Goal: Task Accomplishment & Management: Manage account settings

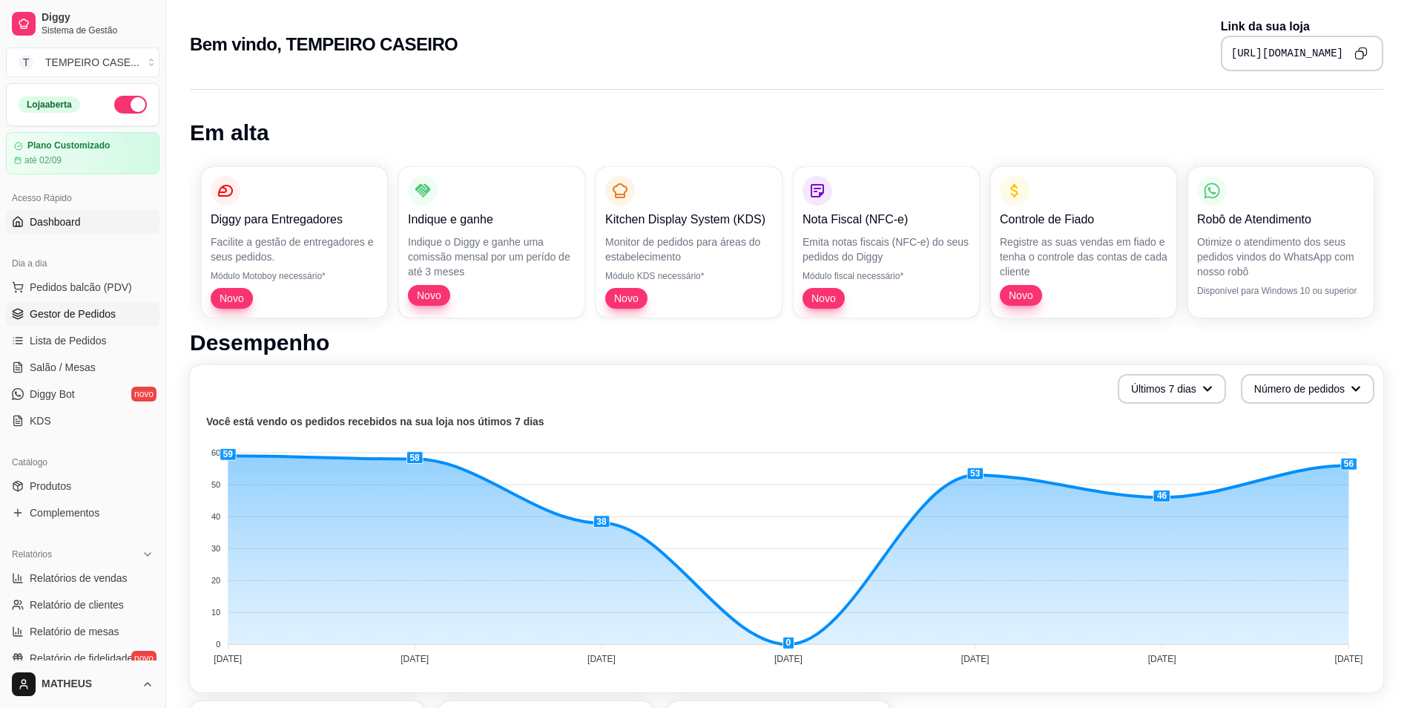
click at [78, 315] on span "Gestor de Pedidos" at bounding box center [73, 313] width 86 height 15
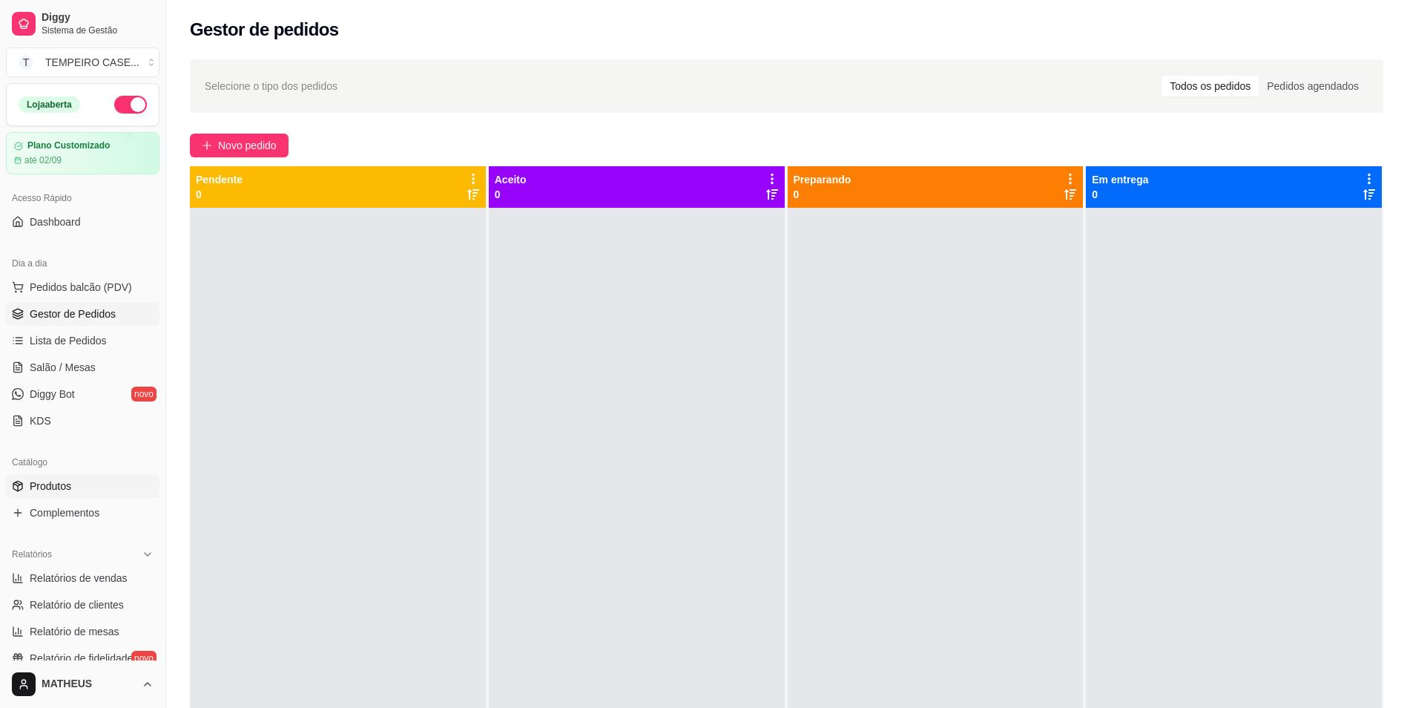
click at [67, 497] on link "Produtos" at bounding box center [83, 486] width 154 height 24
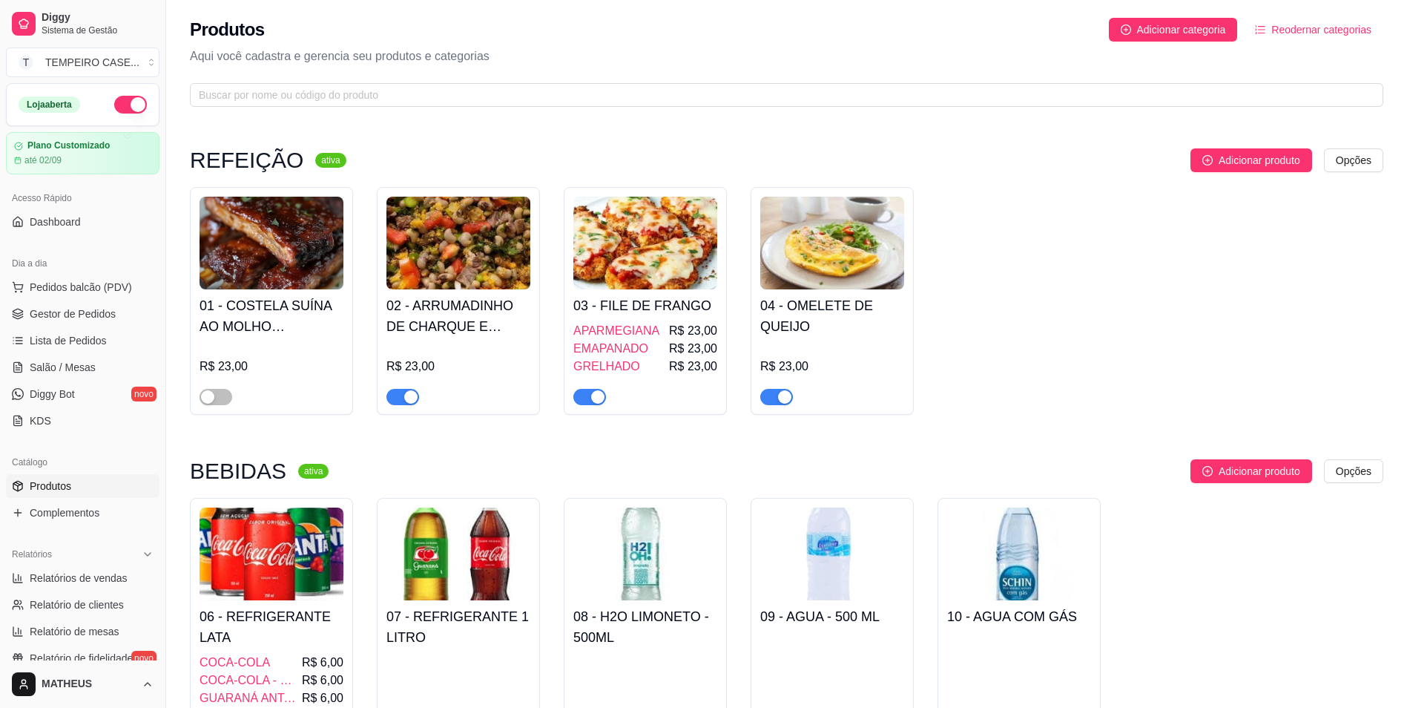
click at [257, 246] on img at bounding box center [272, 243] width 144 height 93
click at [211, 395] on div "button" at bounding box center [207, 396] width 13 height 13
click at [254, 290] on div "01 - COSTELA SUÍNA AO MOLHO BARBECUE R$ 23,00" at bounding box center [272, 347] width 144 height 116
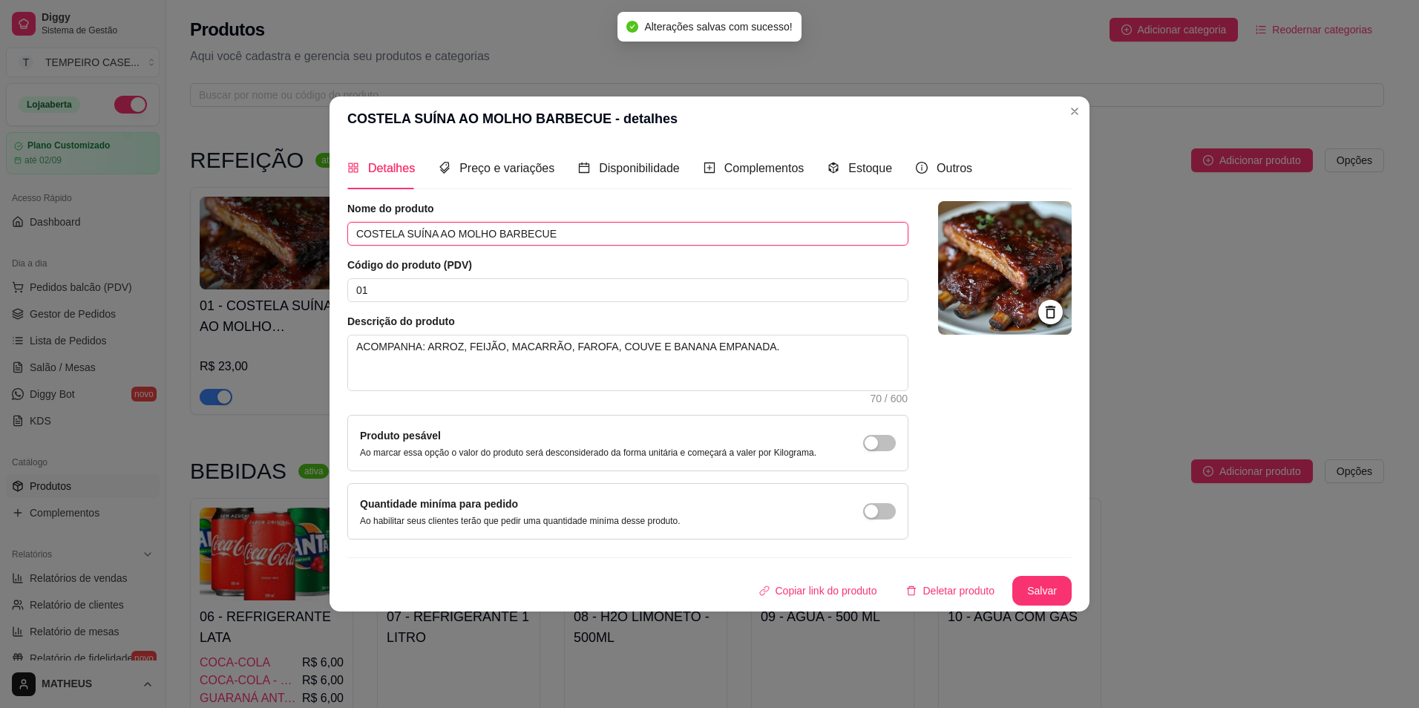
click at [429, 234] on input "COSTELA SUÍNA AO MOLHO BARBECUE" at bounding box center [627, 234] width 561 height 24
type input "v"
type input "VACA ATOLADA"
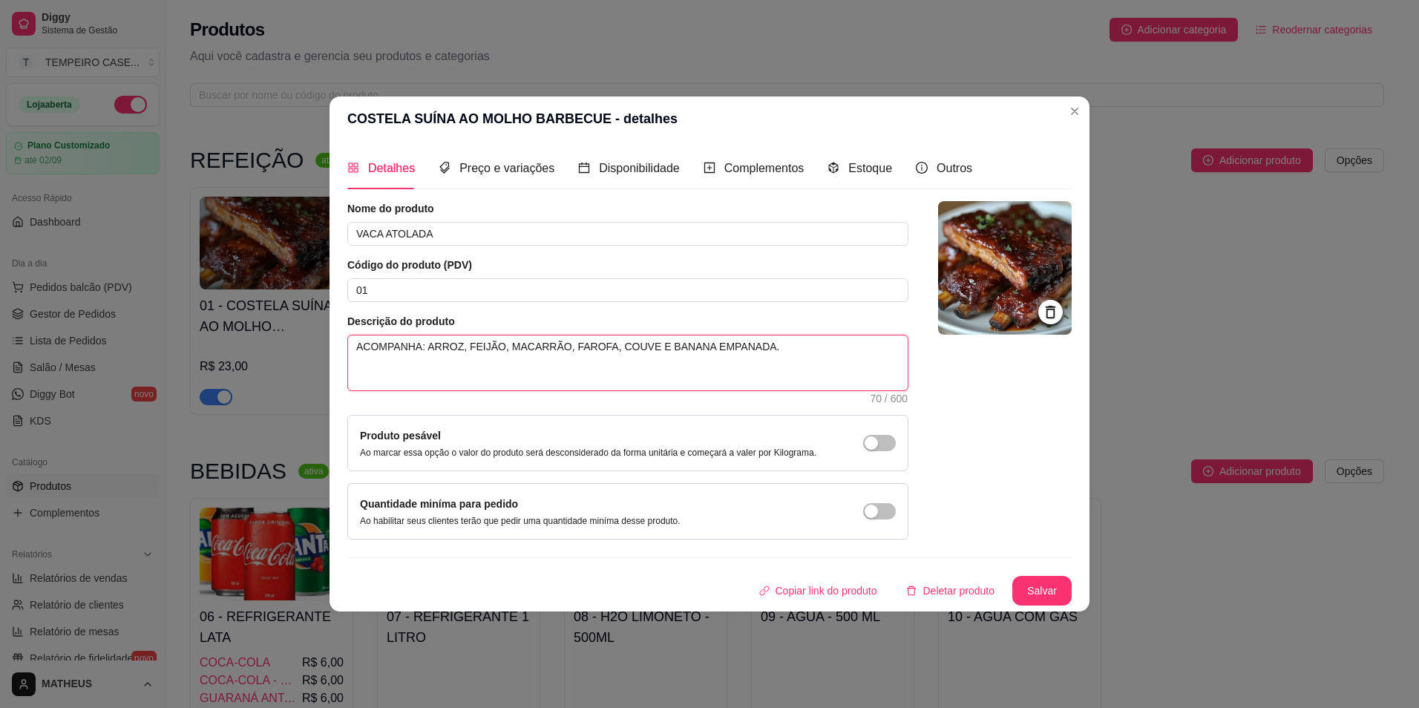
click at [383, 347] on textarea "ACOMPANHA: ARROZ, FEIJÃO, MACARRÃO, FAROFA, COUVE E BANANA EMPANADA." at bounding box center [627, 362] width 559 height 55
type textarea "ACOMPANHA: ARROZ, FEIJÃO, MACARRÃO, FAROFA, COUVE E BANANA EMPANADA."
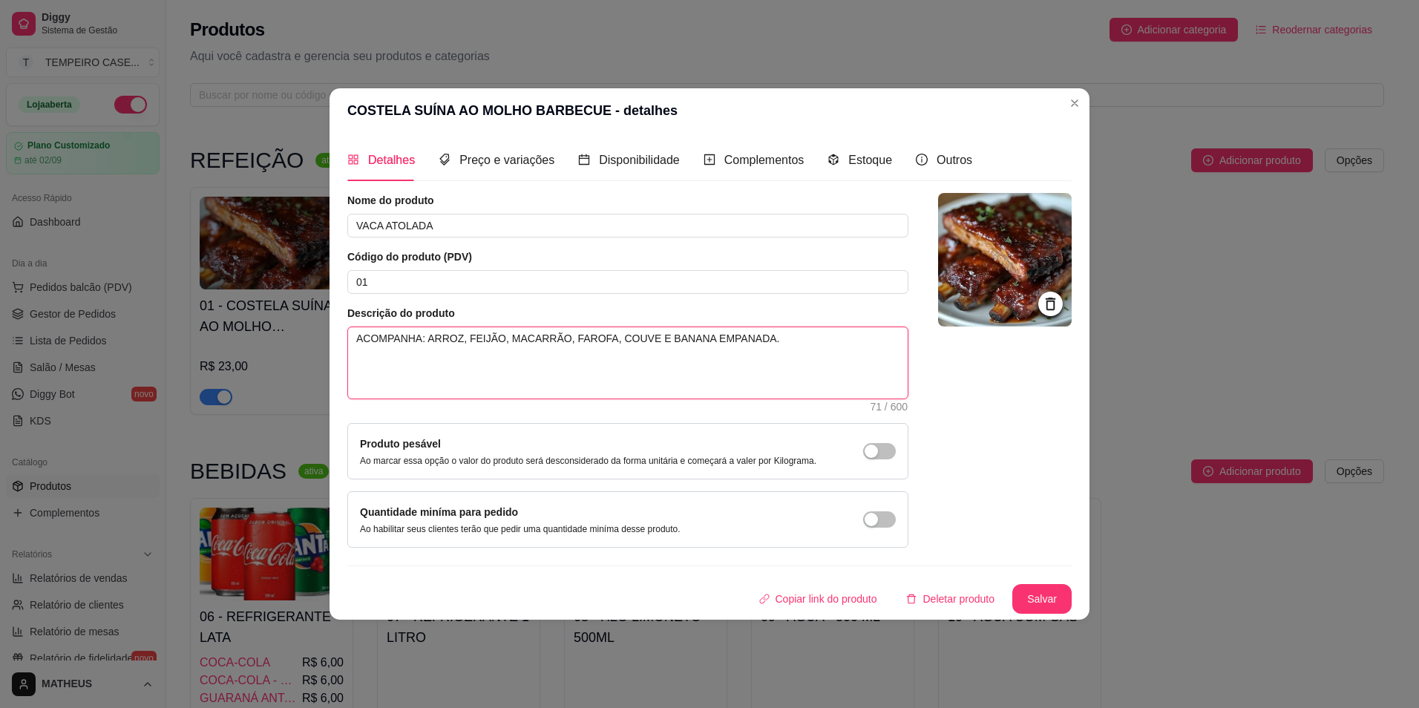
type textarea "ACOMPANHA: ARROZ, FEIJÃO, MACARRÃO, FAROFA, COUVE E BANANA EMPANADA."
type textarea "C ACOMPANHA: ARROZ, FEIJÃO, MACARRÃO, FAROFA, COUVE E BANANA EMPANADA."
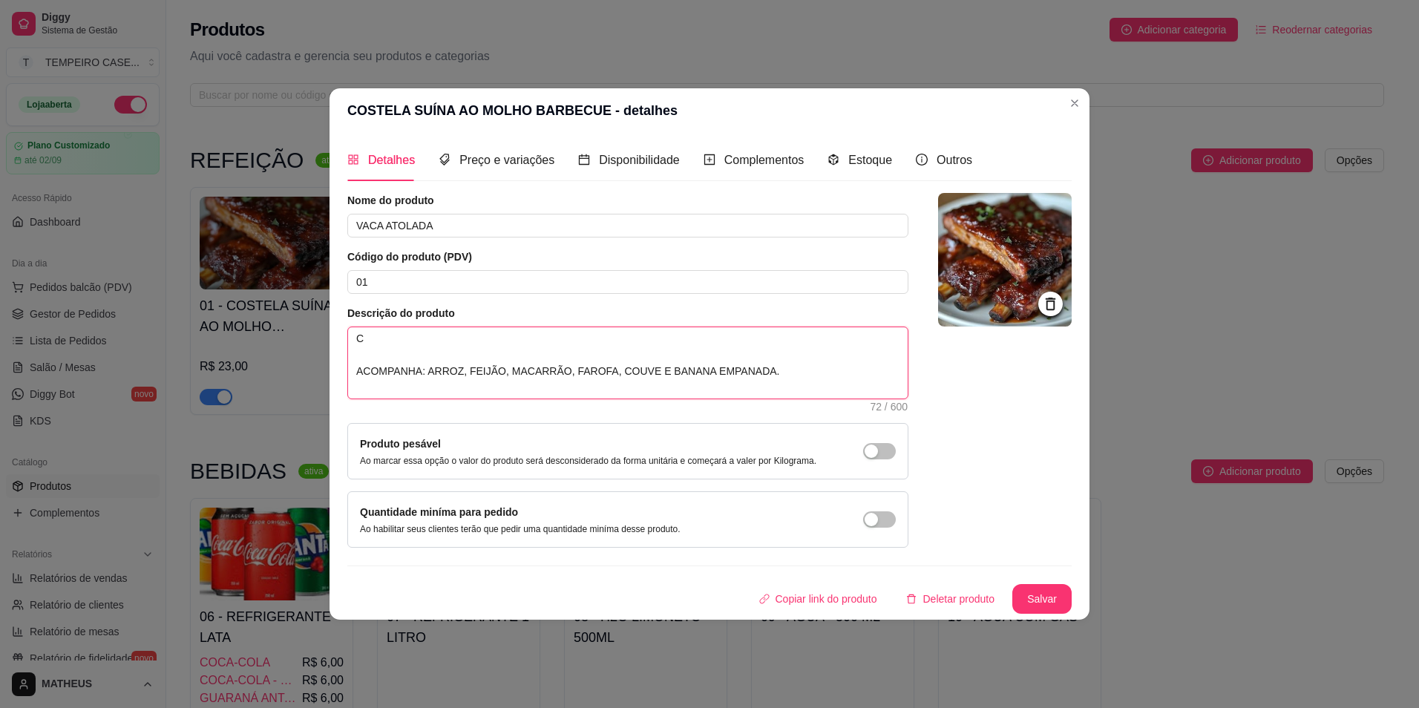
type textarea "CO ACOMPANHA: ARROZ, FEIJÃO, MACARRÃO, FAROFA, COUVE E BANANA EMPANADA."
type textarea "COS ACOMPANHA: ARROZ, FEIJÃO, MACARRÃO, FAROFA, COUVE E BANANA EMPANADA."
type textarea "COST ACOMPANHA: ARROZ, FEIJÃO, MACARRÃO, FAROFA, COUVE E BANANA EMPANADA."
type textarea "COSTE ACOMPANHA: ARROZ, FEIJÃO, MACARRÃO, FAROFA, COUVE E BANANA EMPANADA."
type textarea "COSTEL ACOMPANHA: ARROZ, FEIJÃO, MACARRÃO, FAROFA, COUVE E BANANA EMPANADA."
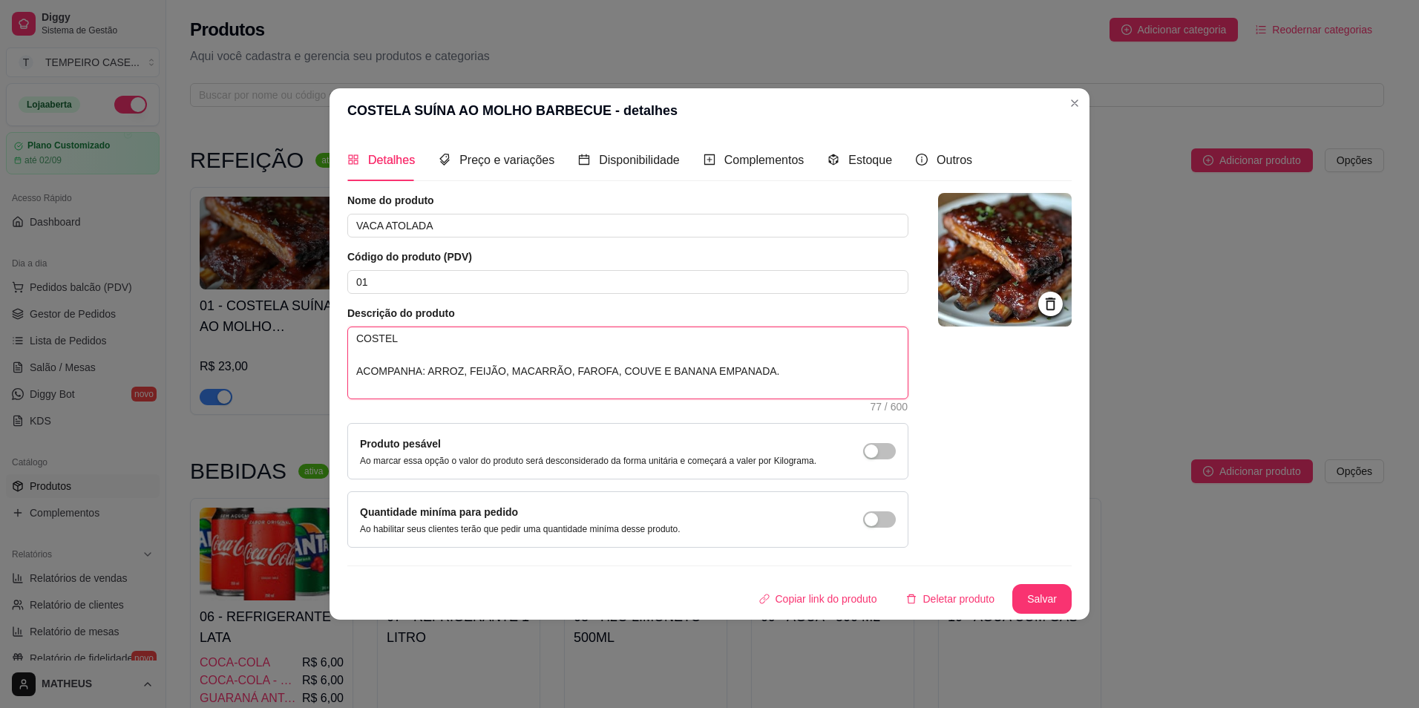
type textarea "COSTELA ACOMPANHA: ARROZ, FEIJÃO, MACARRÃO, FAROFA, COUVE E BANANA EMPANADA."
type textarea "COSTELAD ACOMPANHA: ARROZ, FEIJÃO, MACARRÃO, FAROFA, COUVE E BANANA EMPANADA."
type textarea "COSTELA ACOMPANHA: ARROZ, FEIJÃO, MACARRÃO, FAROFA, COUVE E BANANA EMPANADA."
type textarea "COSTELA D ACOMPANHA: ARROZ, FEIJÃO, MACARRÃO, FAROFA, COUVE E BANANA EMPANADA."
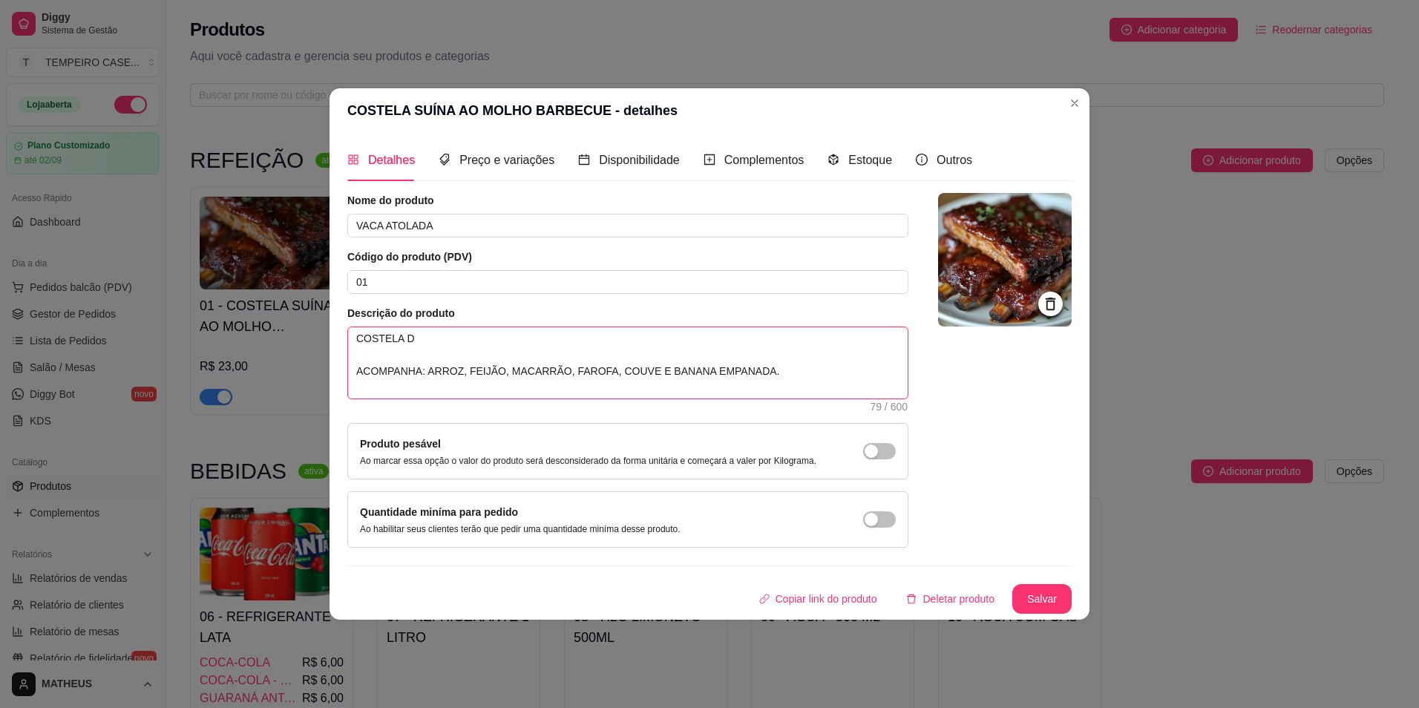
type textarea "COSTELA DE ACOMPANHA: ARROZ, FEIJÃO, MACARRÃO, FAROFA, COUVE E BANANA EMPANADA."
type textarea "COSTELA DE B ACOMPANHA: ARROZ, FEIJÃO, MACARRÃO, FAROFA, COUVE E BANANA EMPANAD…"
type textarea "COSTELA DE BO ACOMPANHA: ARROZ, FEIJÃO, MACARRÃO, FAROFA, COUVE E BANANA EMPANA…"
type textarea "COSTELA DE BOI ACOMPANHA: ARROZ, FEIJÃO, MACARRÃO, FAROFA, COUVE E BANANA EMPAN…"
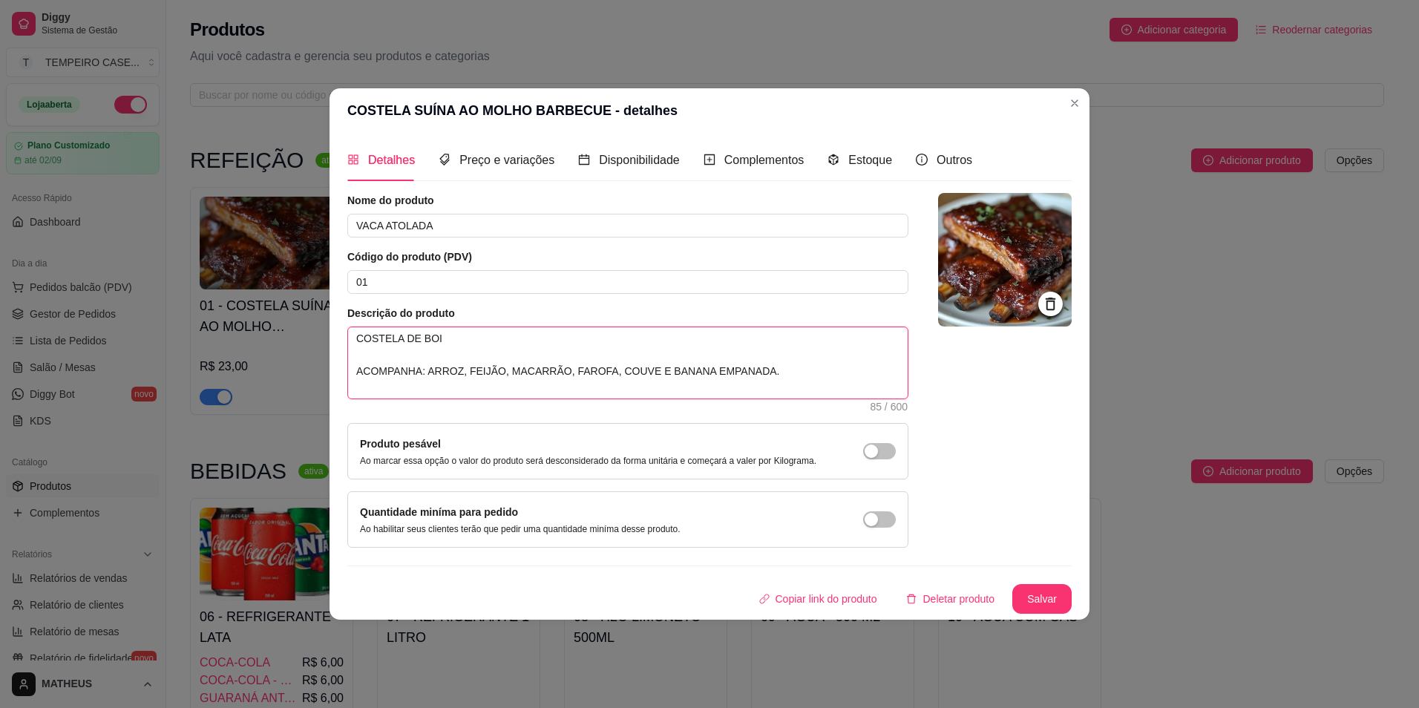
type textarea "COSTELA DE BOI ACOMPANHA: ARROZ, FEIJÃO, MACARRÃO, FAROFA, COUVE E BANANA EMPAN…"
type textarea "COSTELA DE BOI C ACOMPANHA: ARROZ, FEIJÃO, MACARRÃO, FAROFA, COUVE E BANANA EMP…"
type textarea "COSTELA DE BOI CO ACOMPANHA: ARROZ, FEIJÃO, MACARRÃO, FAROFA, COUVE E BANANA EM…"
type textarea "COSTELA DE BOI COM ACOMPANHA: ARROZ, FEIJÃO, MACARRÃO, FAROFA, COUVE E BANANA E…"
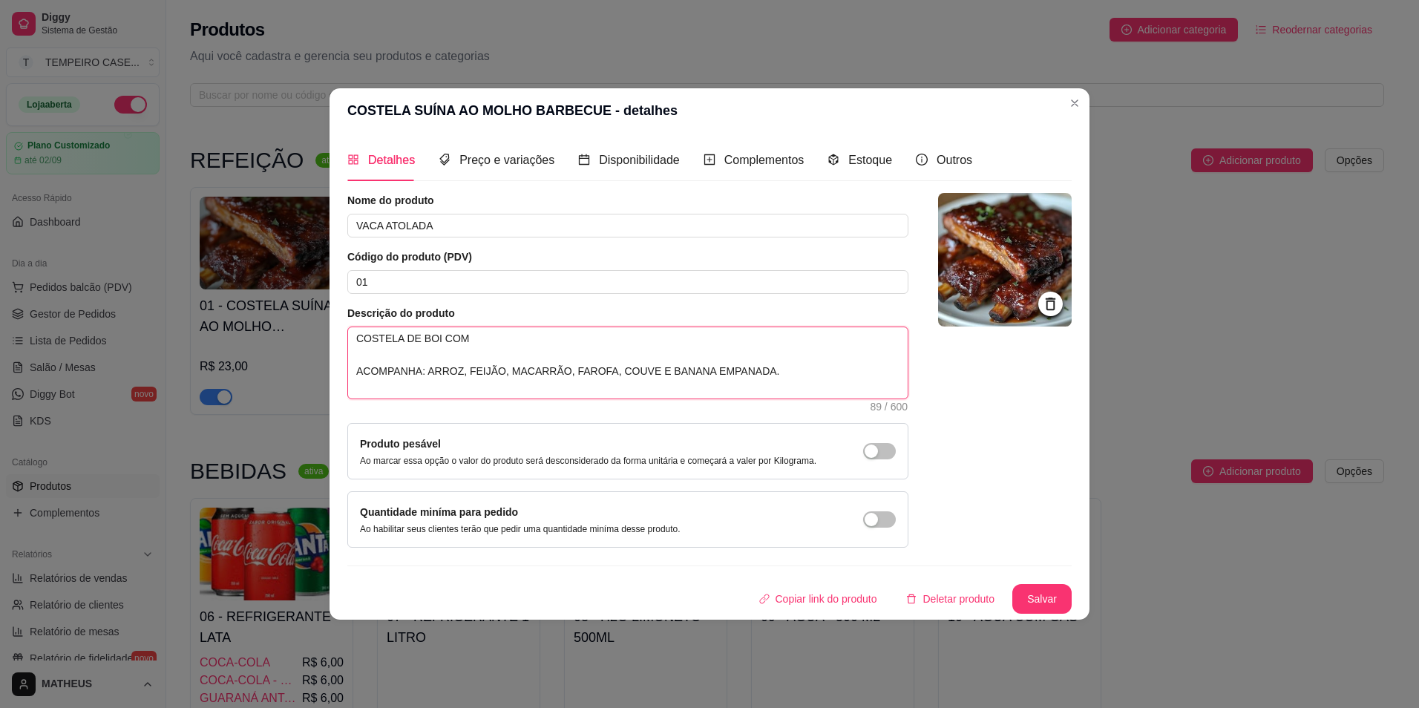
type textarea "COSTELA DE BOI COM M ACOMPANHA: ARROZ, FEIJÃO, MACARRÃO, FAROFA, COUVE E BANANA…"
type textarea "COSTELA DE BOI COM MA ACOMPANHA: ARROZ, FEIJÃO, MACARRÃO, FAROFA, COUVE E BANAN…"
type textarea "COSTELA DE BOI COM MAC ACOMPANHA: ARROZ, FEIJÃO, MACARRÃO, FAROFA, COUVE E BANA…"
type textarea "COSTELA DE BOI COM MACA ACOMPANHA: ARROZ, FEIJÃO, MACARRÃO, FAROFA, COUVE E BAN…"
type textarea "COSTELA DE BOI COM MACAX ACOMPANHA: ARROZ, FEIJÃO, MACARRÃO, FAROFA, COUVE E BA…"
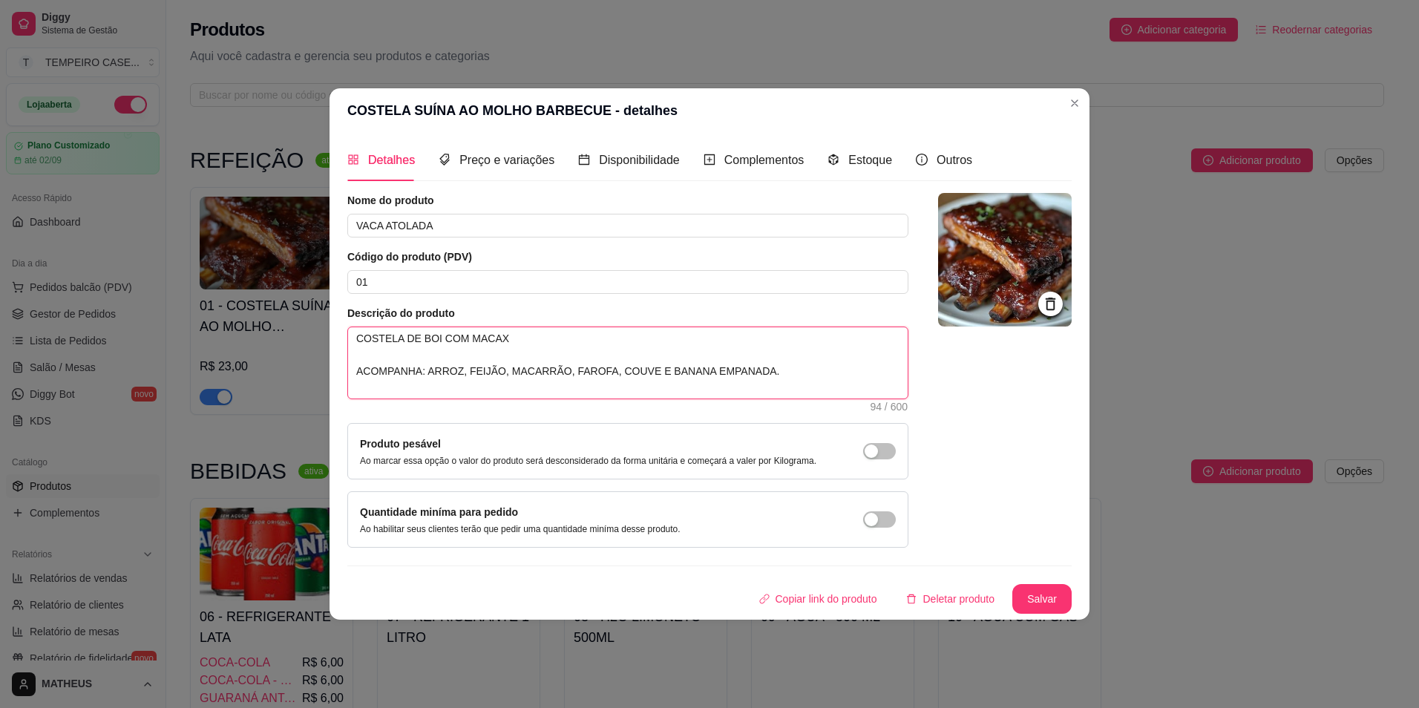
type textarea "COSTELA DE BOI COM MACAXE ACOMPANHA: ARROZ, FEIJÃO, MACARRÃO, FAROFA, COUVE E B…"
type textarea "COSTELA DE BOI COM MACAXEI ACOMPANHA: ARROZ, FEIJÃO, MACARRÃO, FAROFA, COUVE E …"
type textarea "COSTELA DE BOI COM MACAXEIR ACOMPANHA: ARROZ, FEIJÃO, MACARRÃO, FAROFA, COUVE E…"
type textarea "COSTELA DE BOI COM MACAXEIRA ACOMPANHA: ARROZ, FEIJÃO, MACARRÃO, FAROFA, COUVE …"
click at [601, 380] on textarea "COSTELA DE BOI COM MACAXEIRA ACOMPANHA: ARROZ, FEIJÃO, MACARRÃO, FAROFA, COUVE …" at bounding box center [627, 362] width 559 height 71
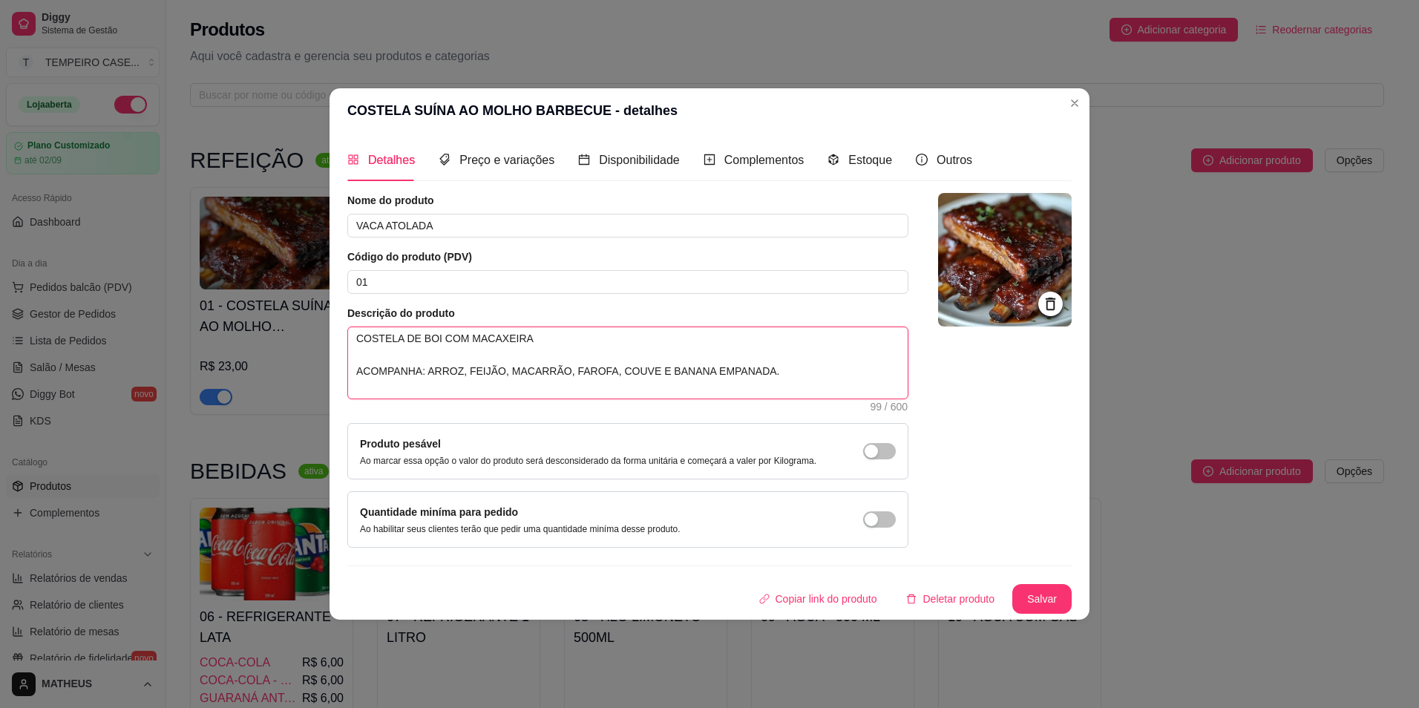
click at [634, 369] on textarea "COSTELA DE BOI COM MACAXEIRA ACOMPANHA: ARROZ, FEIJÃO, MACARRÃO, FAROFA, COUVE …" at bounding box center [627, 362] width 559 height 71
drag, startPoint x: 742, startPoint y: 371, endPoint x: 600, endPoint y: 367, distance: 141.8
click at [599, 368] on textarea "COSTELA DE BOI COM MACAXEIRA ACOMPANHA: ARROZ, FEIJÃO, MACARRÃO, FAROFA, COUVE …" at bounding box center [627, 362] width 559 height 71
type textarea "COSTELA DE BOI COM MACAXEIRA ACOMPANHA: ARROZ, FEIJÃO, MACARRÃO, FAROFA,."
type textarea "COSTELA DE BOI COM MACAXEIRA ACOMPANHA: ARROZ, FEIJÃO, MACARRÃO, FAROFA."
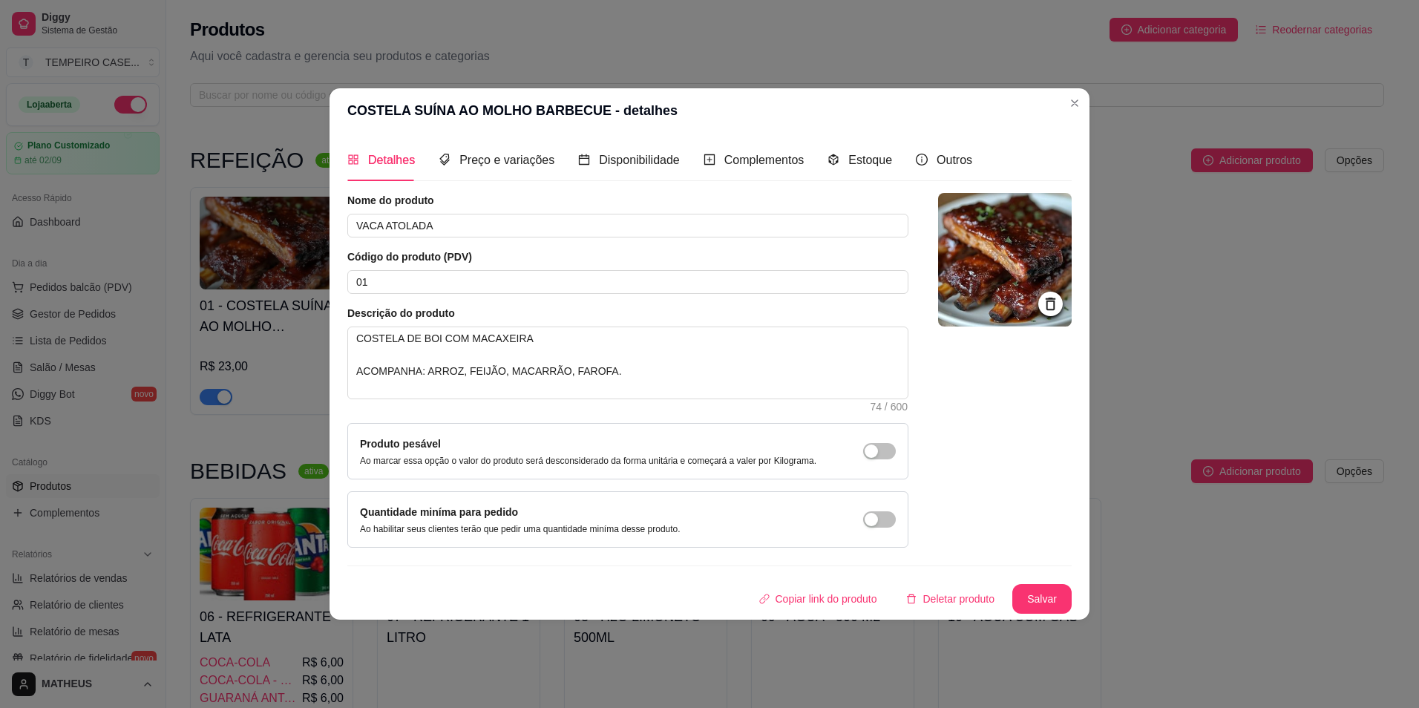
click at [1004, 244] on img at bounding box center [1005, 260] width 134 height 134
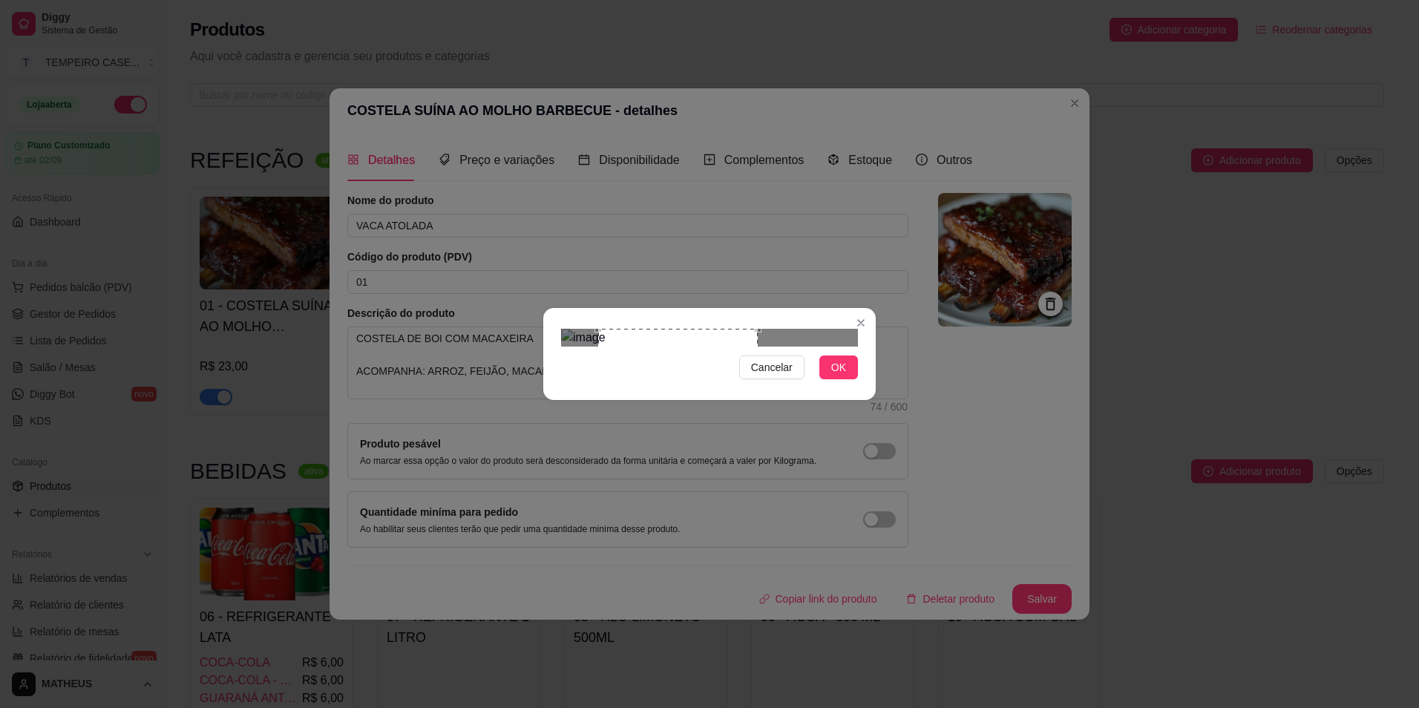
click at [747, 346] on div at bounding box center [709, 338] width 297 height 18
click at [700, 364] on div "Use the arrow keys to move the crop selection area" at bounding box center [705, 440] width 153 height 153
click at [759, 346] on div at bounding box center [709, 338] width 297 height 18
click at [706, 374] on div "Use the arrow keys to move the crop selection area" at bounding box center [708, 439] width 131 height 131
click at [839, 375] on span "OK" at bounding box center [838, 367] width 15 height 16
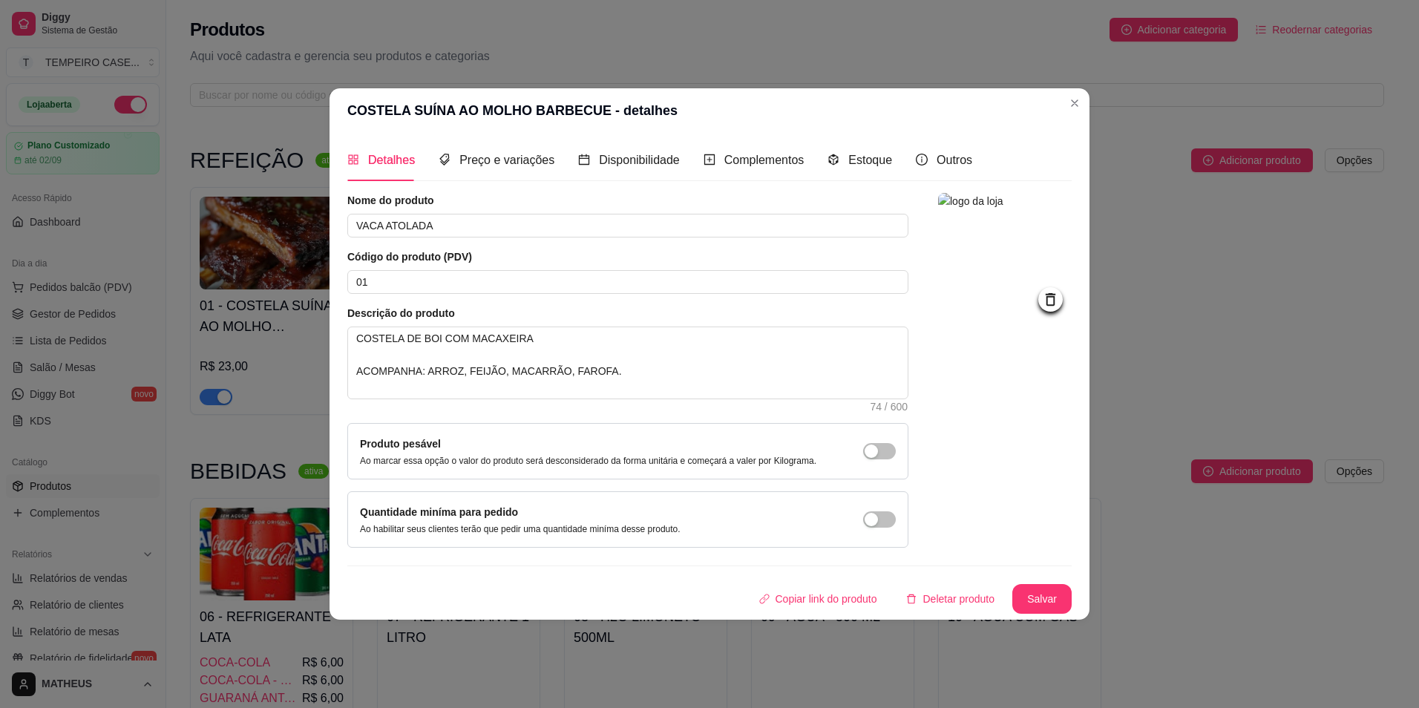
click at [959, 243] on img at bounding box center [1005, 260] width 134 height 134
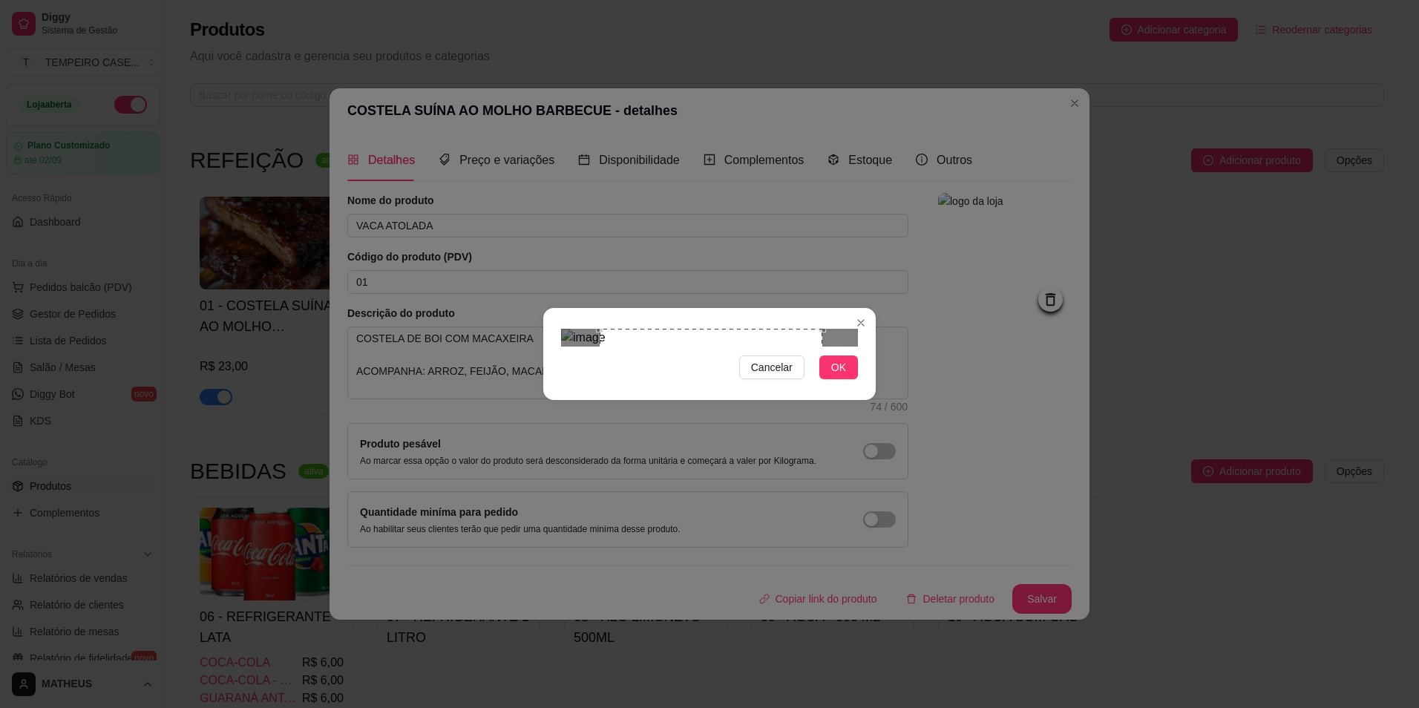
click at [820, 445] on div "Use the arrow keys to move the crop selection area" at bounding box center [710, 440] width 223 height 223
click at [740, 357] on div "Use the arrow keys to move the crop selection area" at bounding box center [673, 403] width 149 height 149
click at [709, 372] on div "Use the arrow keys to move the crop selection area" at bounding box center [702, 443] width 142 height 142
click at [799, 540] on div "Use the arrow keys to move the south east drag handle to change the crop select…" at bounding box center [799, 540] width 0 height 0
click at [598, 329] on img at bounding box center [709, 338] width 297 height 18
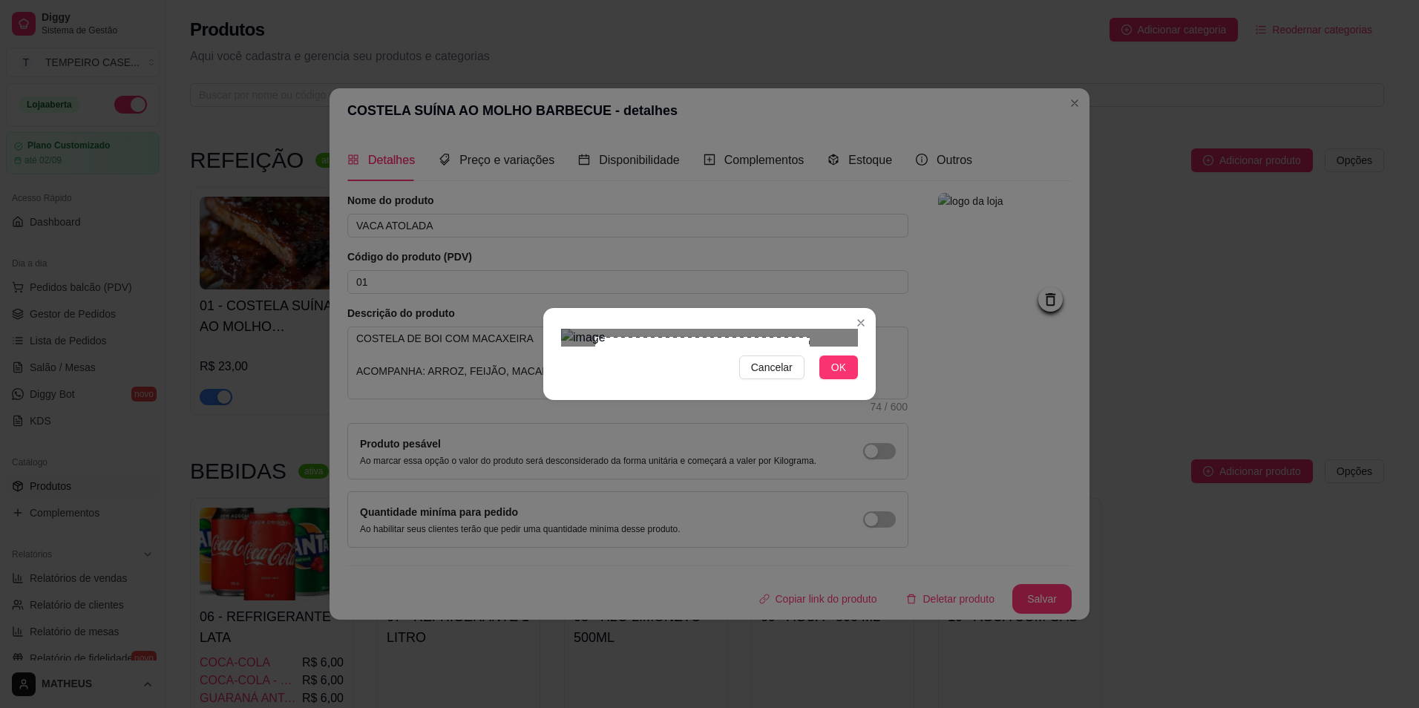
click at [826, 346] on img at bounding box center [709, 338] width 297 height 18
click at [763, 369] on div "Use the arrow keys to move the crop selection area" at bounding box center [707, 443] width 214 height 214
click at [745, 360] on div "Use the arrow keys to move the crop selection area" at bounding box center [708, 444] width 214 height 214
click at [838, 375] on span "OK" at bounding box center [838, 367] width 15 height 16
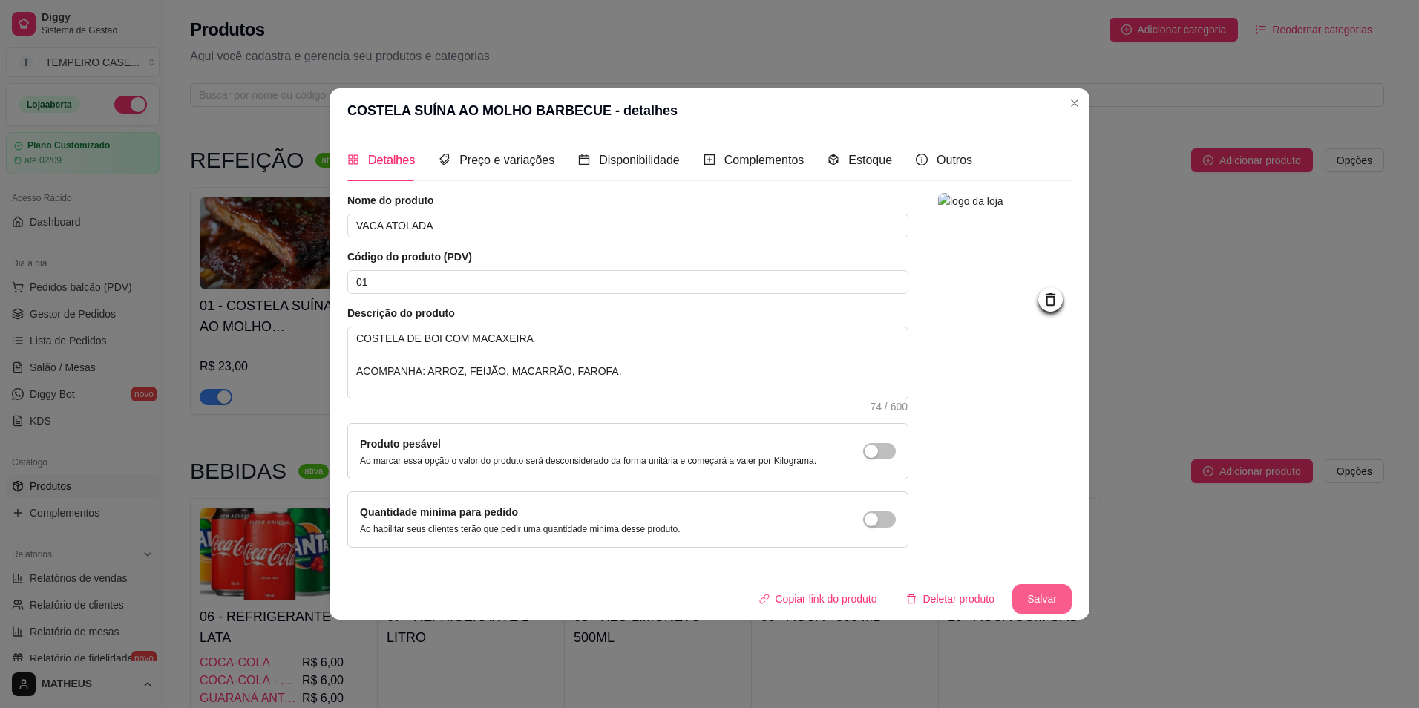
click at [1040, 603] on button "Salvar" at bounding box center [1041, 599] width 59 height 30
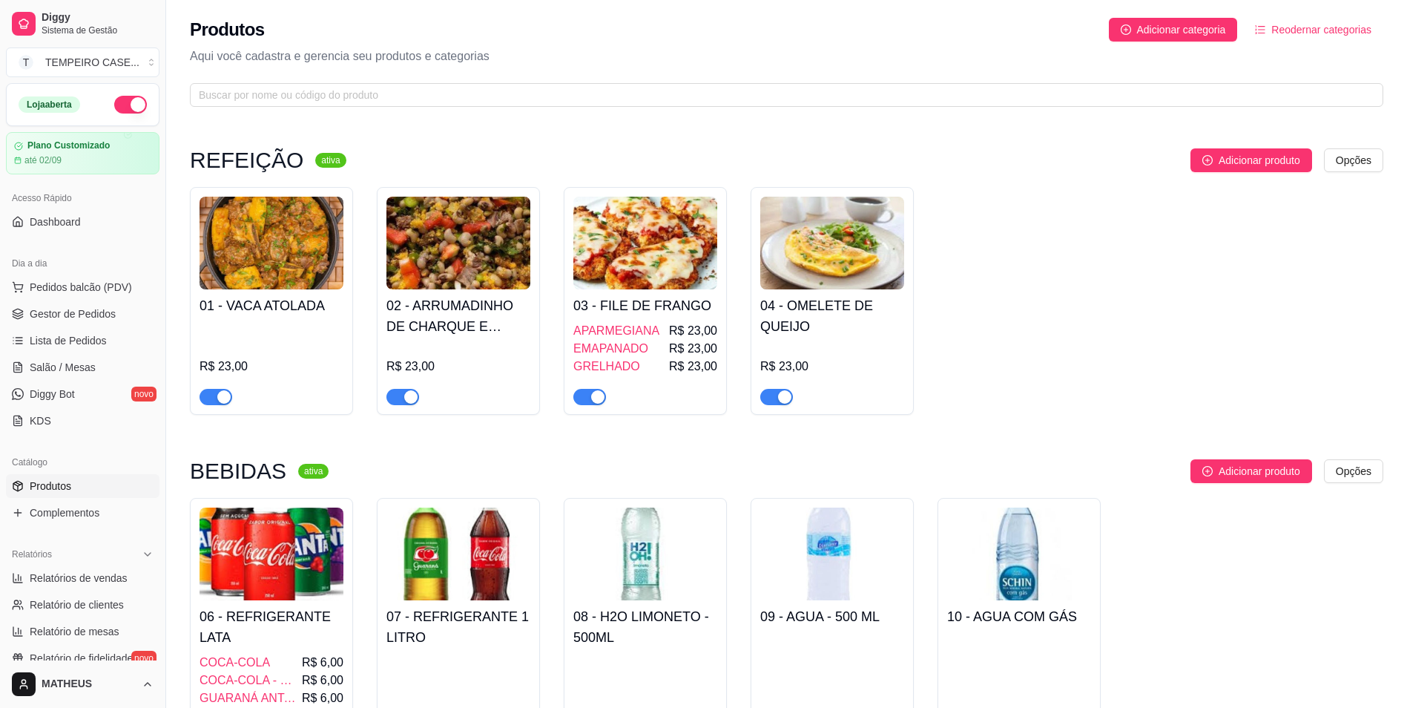
click at [305, 237] on img at bounding box center [272, 243] width 144 height 93
click at [283, 257] on img at bounding box center [272, 243] width 144 height 93
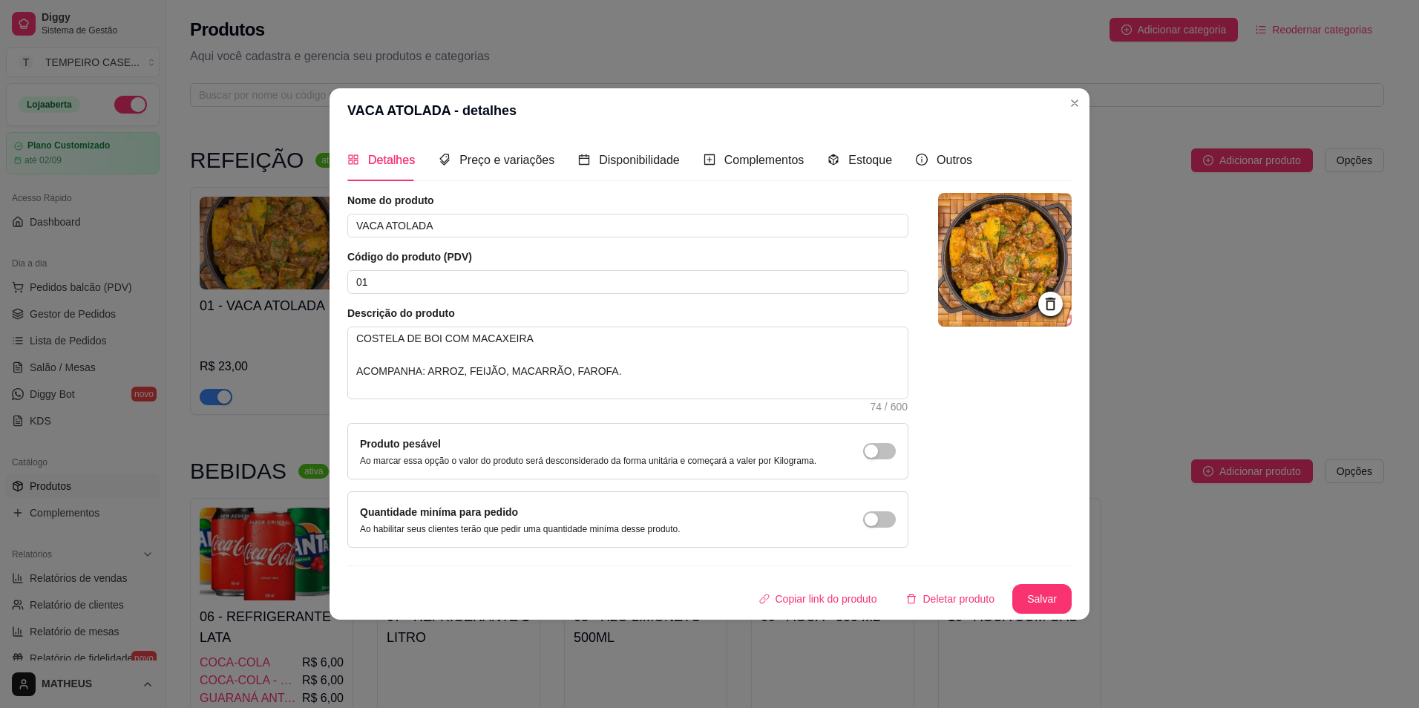
click at [995, 272] on img at bounding box center [1005, 260] width 134 height 134
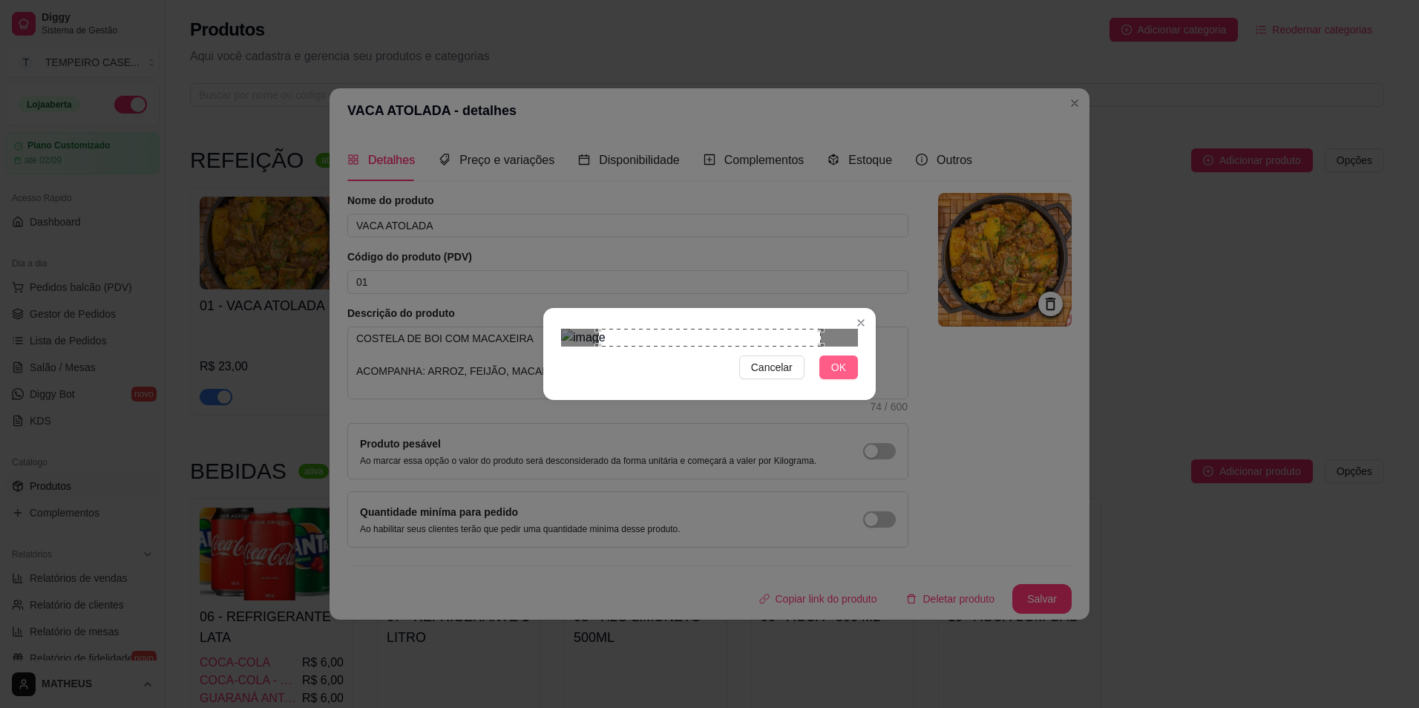
click at [847, 379] on button "OK" at bounding box center [838, 367] width 39 height 24
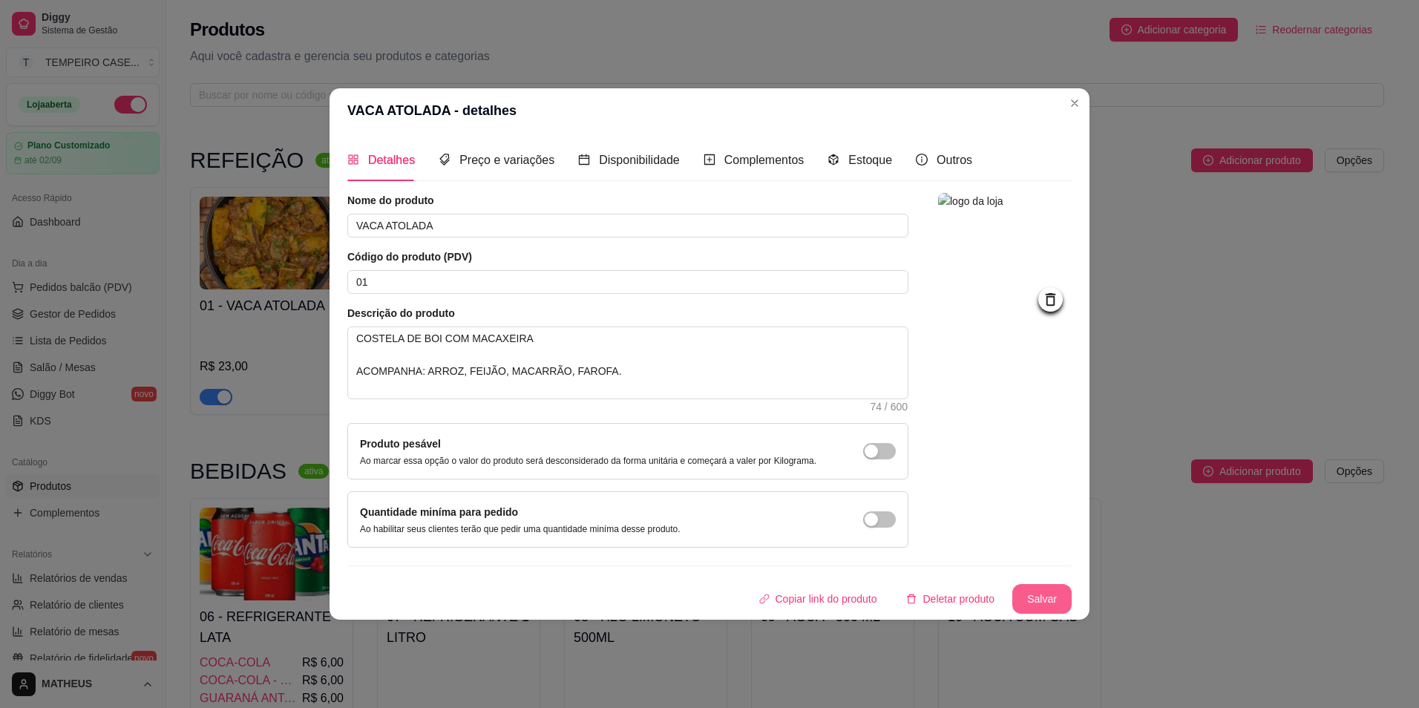
click at [1036, 585] on button "Salvar" at bounding box center [1041, 599] width 59 height 30
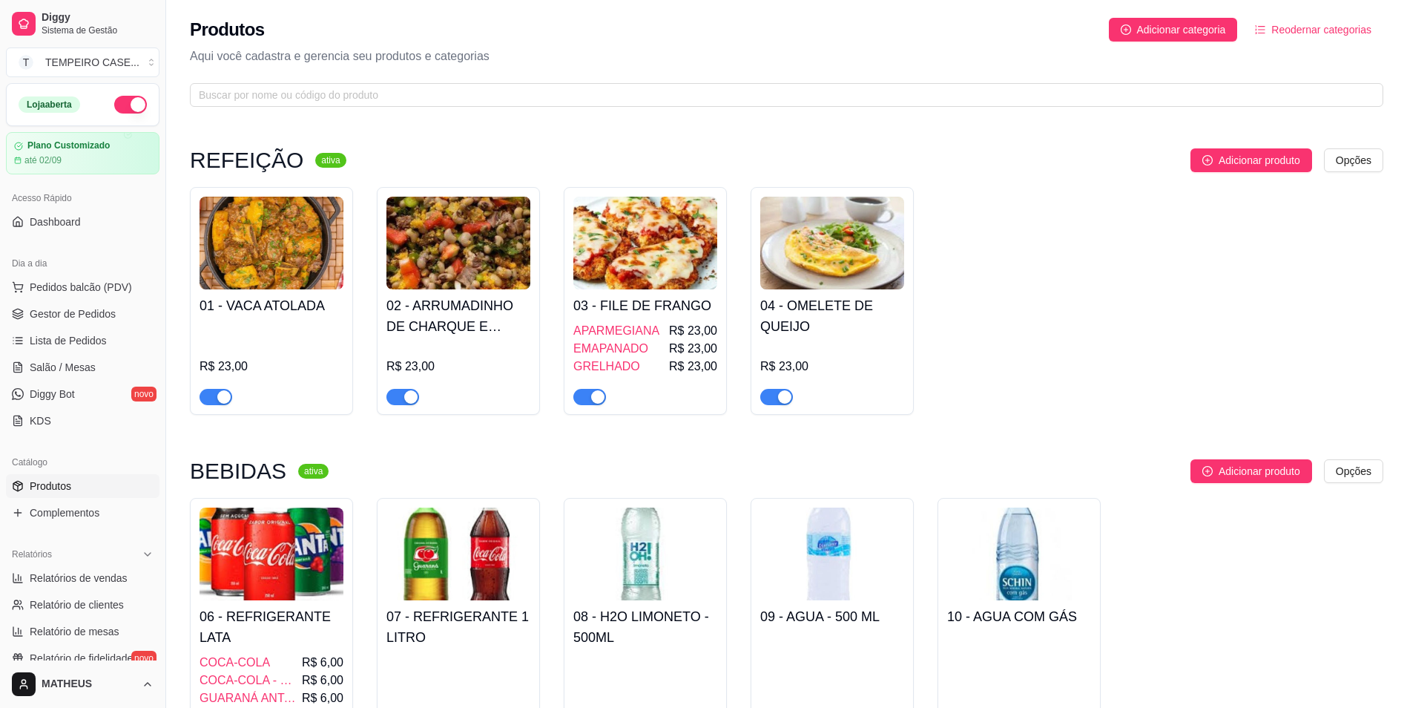
click at [482, 253] on img at bounding box center [459, 243] width 144 height 93
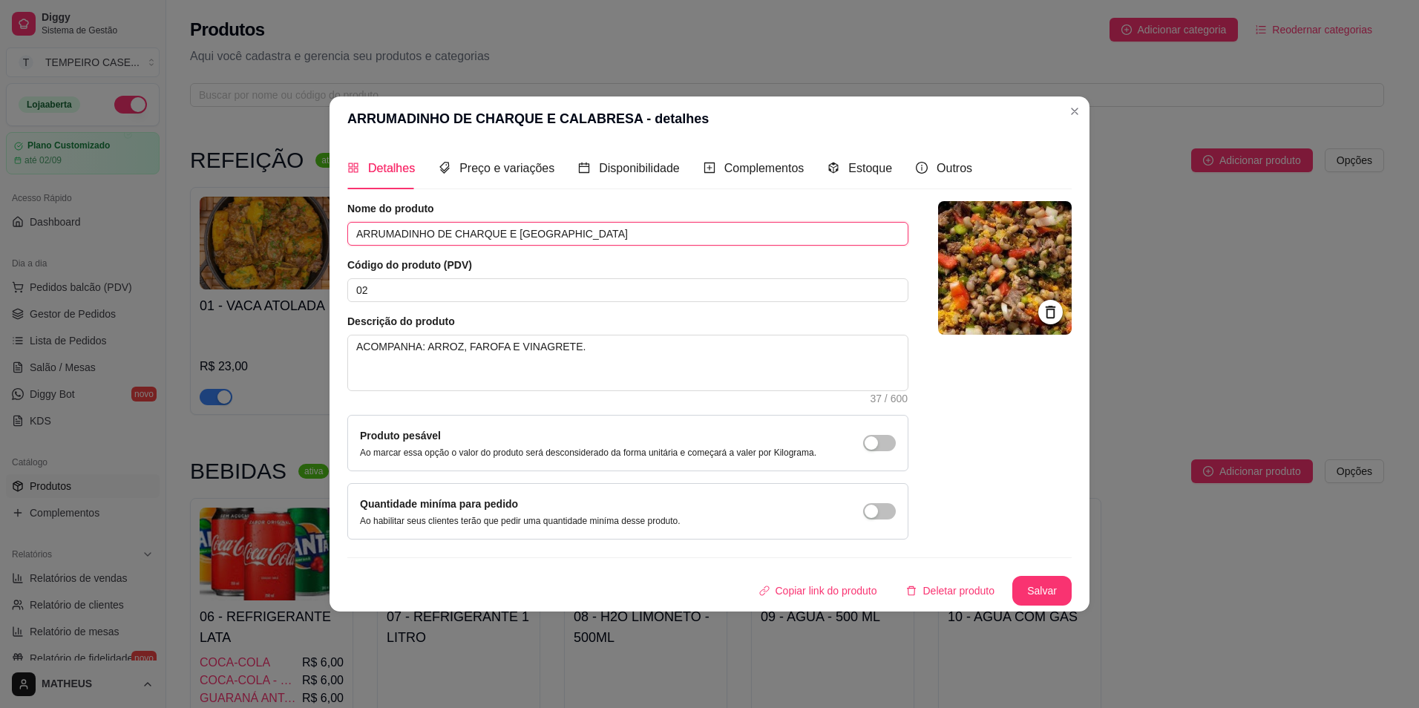
click at [464, 234] on input "ARRUMADINHO DE CHARQUE E CALABRESA" at bounding box center [627, 234] width 561 height 24
type input "LASANHA DE CAMARRÃO"
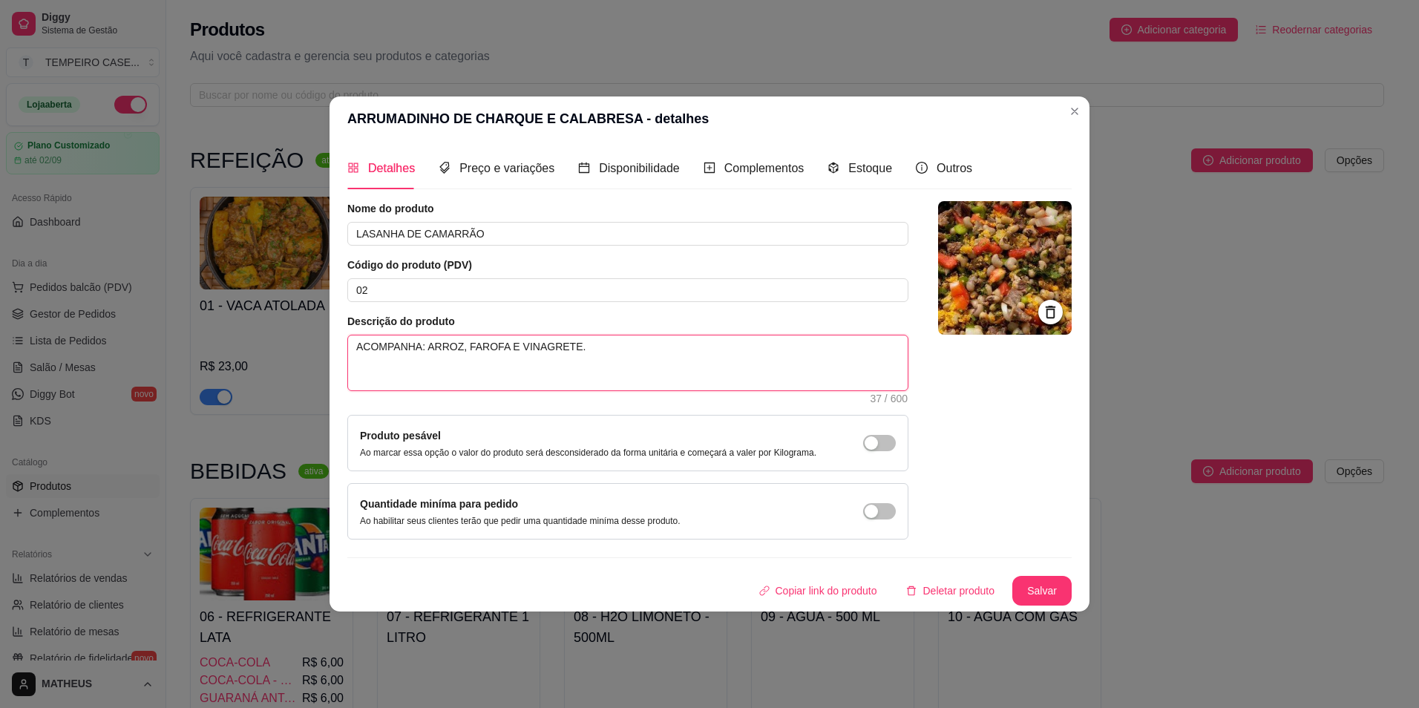
drag, startPoint x: 498, startPoint y: 348, endPoint x: 469, endPoint y: 346, distance: 29.0
click at [467, 346] on textarea "ACOMPANHA: ARROZ, FAROFA E VINAGRETE." at bounding box center [627, 362] width 559 height 55
click at [563, 350] on textarea "ACOMPANHA: ARROZ, FAROFA E VINAGRETE." at bounding box center [627, 362] width 559 height 55
drag, startPoint x: 499, startPoint y: 347, endPoint x: 461, endPoint y: 348, distance: 37.8
click at [461, 348] on textarea "ACOMPANHA: ARROZ, FAROFA E VINAGRETE." at bounding box center [627, 362] width 559 height 55
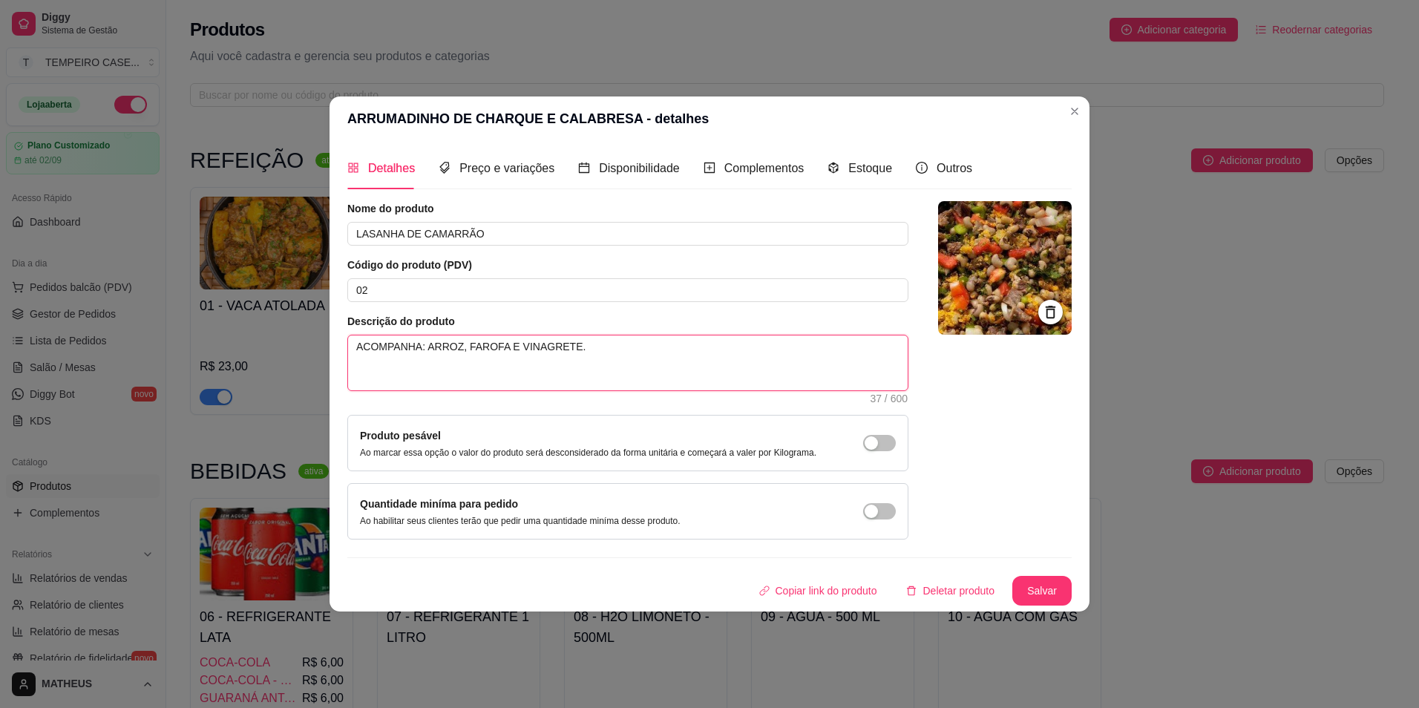
type textarea "ACOMPANHA: ARROZ, E VINAGRETE."
drag, startPoint x: 525, startPoint y: 346, endPoint x: 483, endPoint y: 350, distance: 41.8
click at [473, 352] on textarea "ACOMPANHA: ARROZ, E VINAGRETE." at bounding box center [627, 362] width 559 height 55
type textarea "ACOMPANHA: ARROZ, E S"
type textarea "ACOMPANHA: ARROZ, E SA"
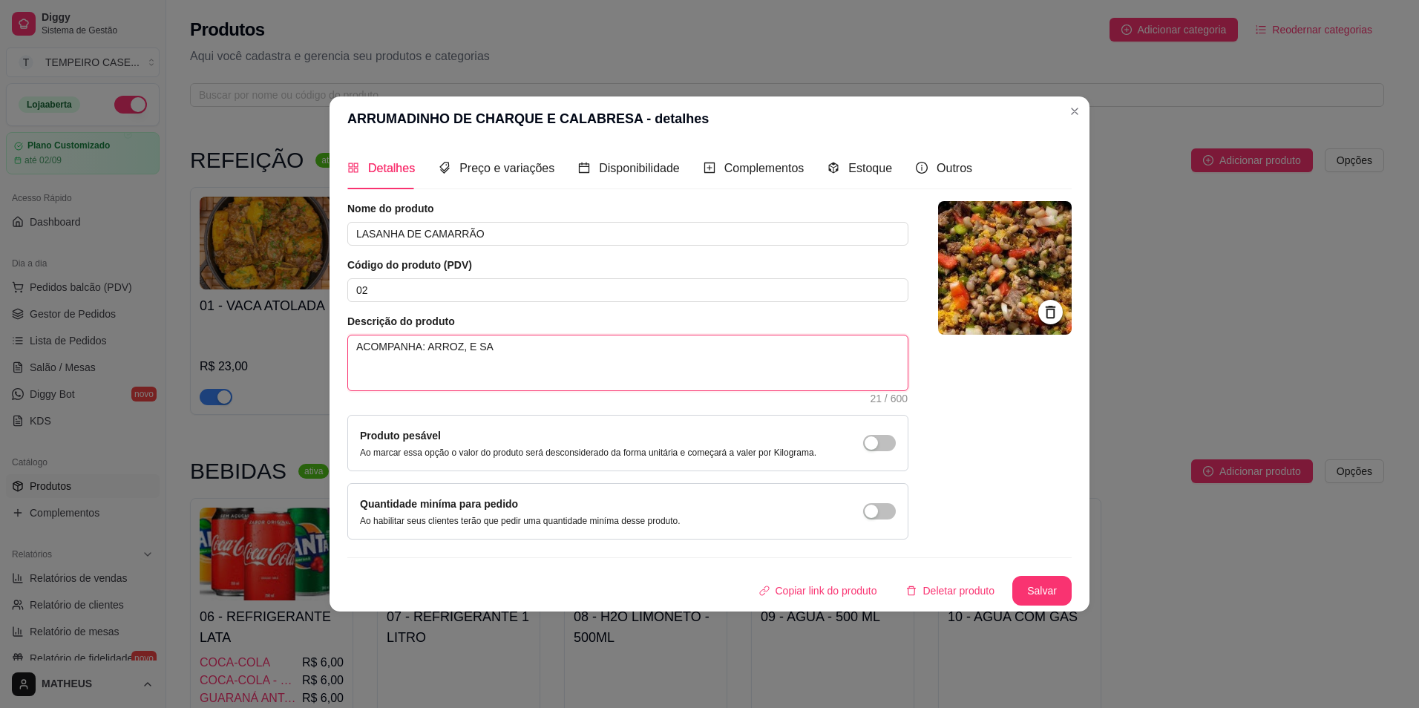
type textarea "ACOMPANHA: ARROZ, E SAL"
type textarea "ACOMPANHA: ARROZ, E SALA"
type textarea "ACOMPANHA: ARROZ, E SALAD"
type textarea "ACOMPANHA: ARROZ, E SALADA"
type textarea "ACOMPANHA: ARROZ, E SALADA."
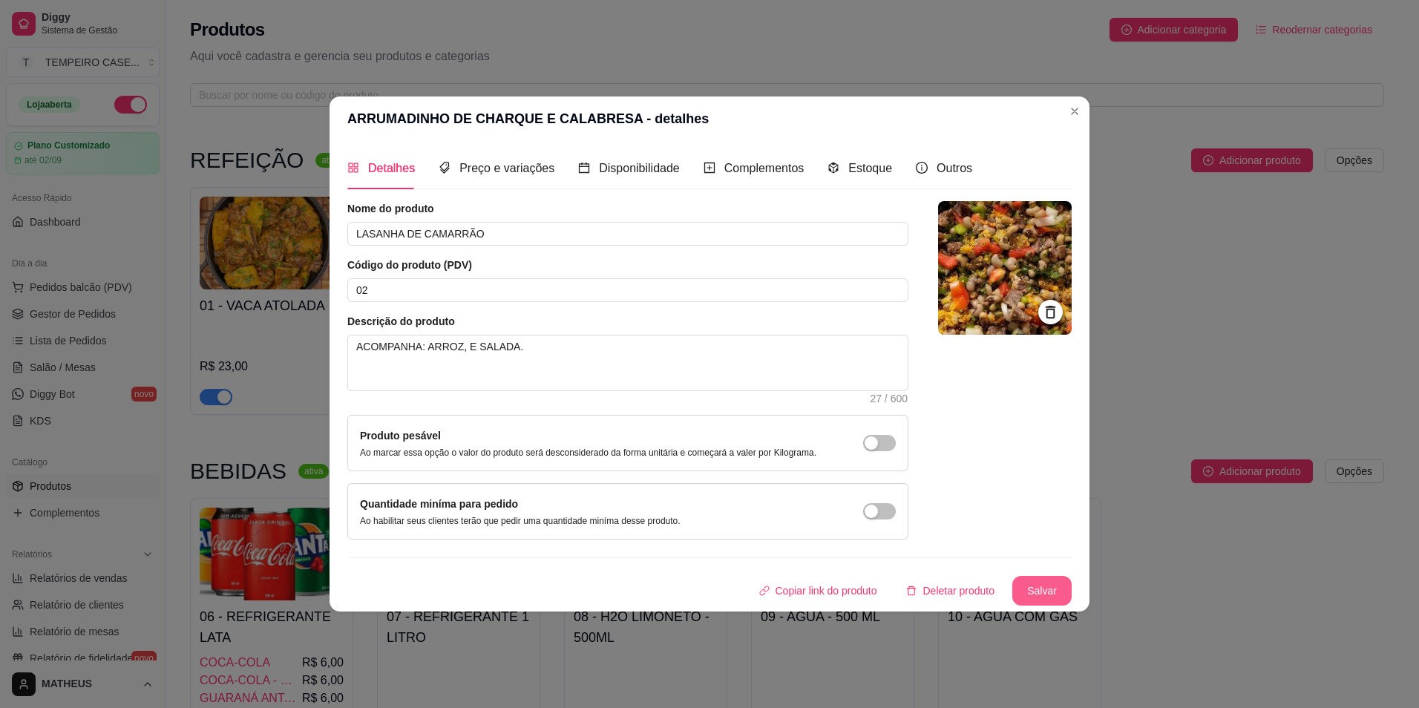
click at [1051, 591] on button "Salvar" at bounding box center [1041, 591] width 59 height 30
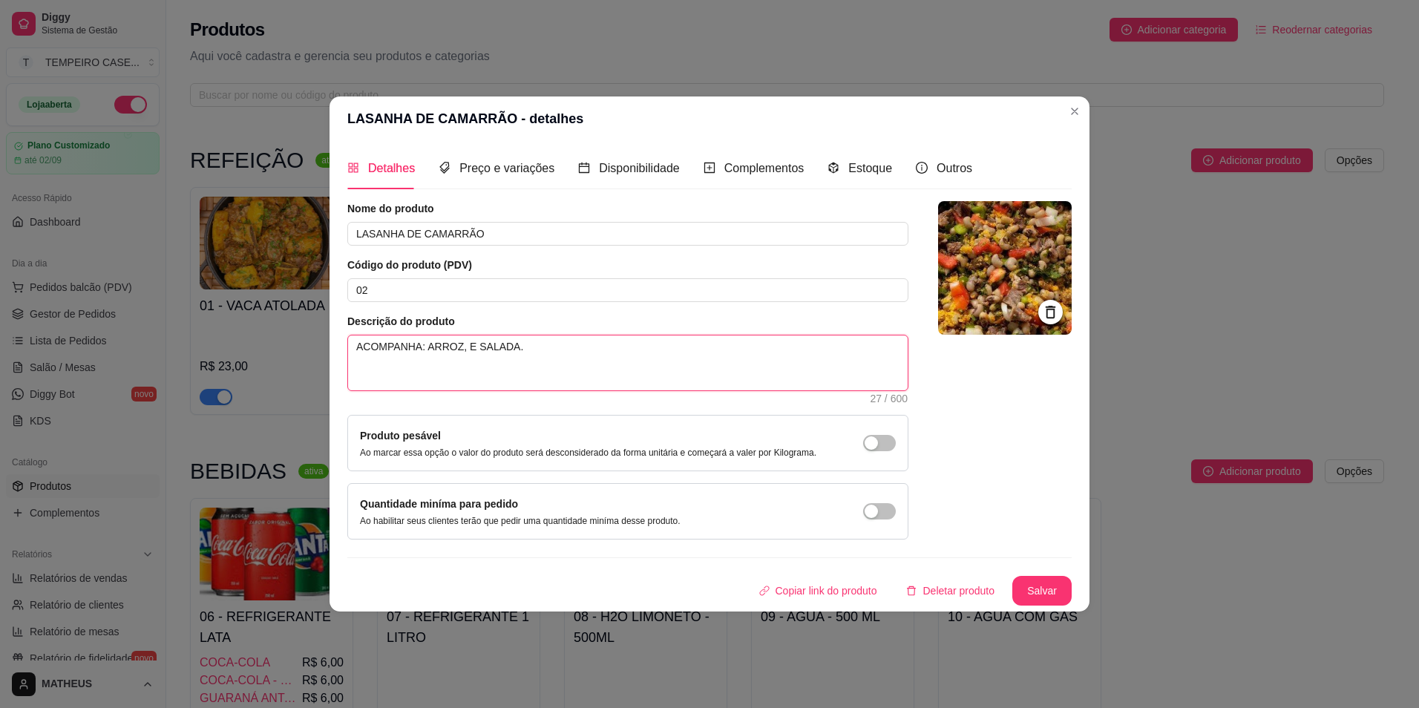
click at [548, 351] on textarea "ACOMPANHA: ARROZ, E SALADA." at bounding box center [627, 362] width 559 height 55
click at [635, 358] on textarea "ACOMPANHA: ARROZ, E SALADA." at bounding box center [627, 362] width 559 height 55
type textarea "ACOMPANHA: ARROZ, E SALADA."
type textarea "ACOMPANHA: ARROZ, E SALADA. f"
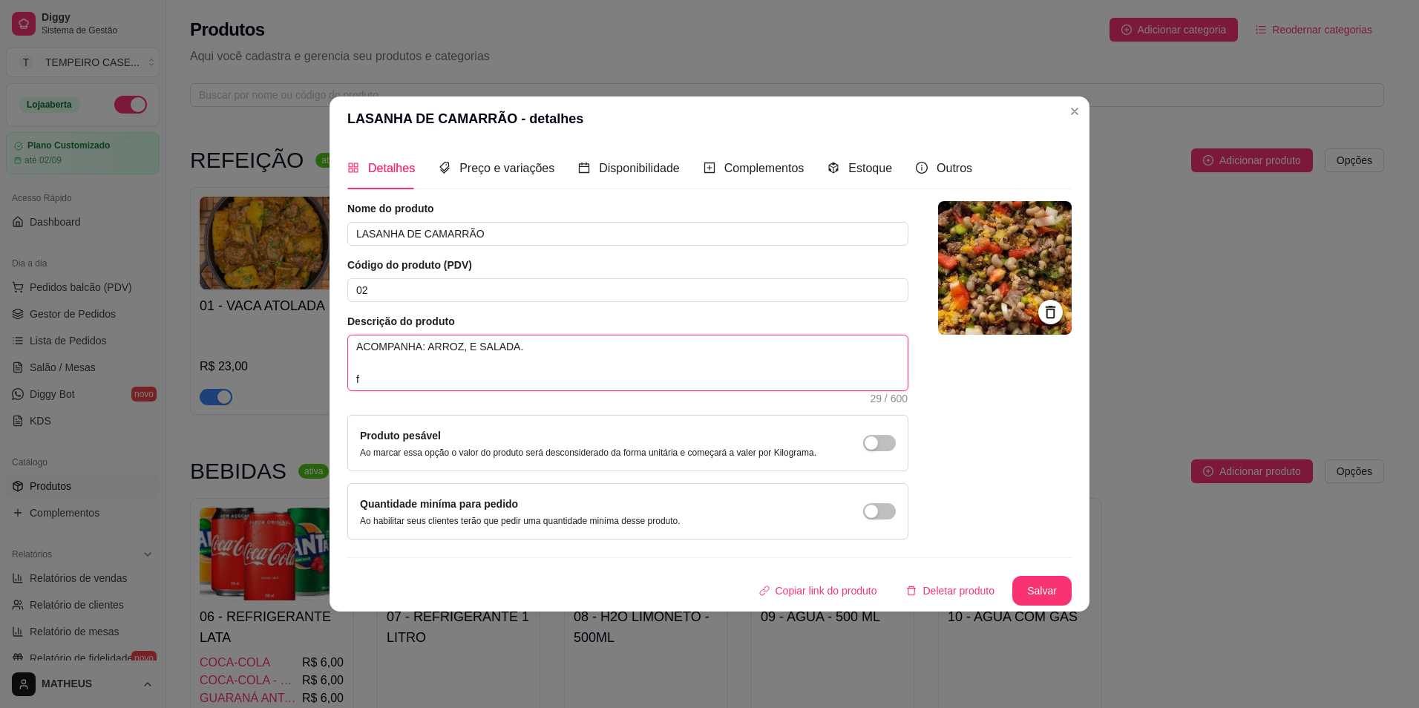
type textarea "ACOMPANHA: ARROZ, E SALADA. fE"
type textarea "ACOMPANHA: ARROZ, E SALADA. fEI"
type textarea "ACOMPANHA: ARROZ, E SALADA. fE"
type textarea "ACOMPANHA: ARROZ, E SALADA. f"
type textarea "ACOMPANHA: ARROZ, E SALADA."
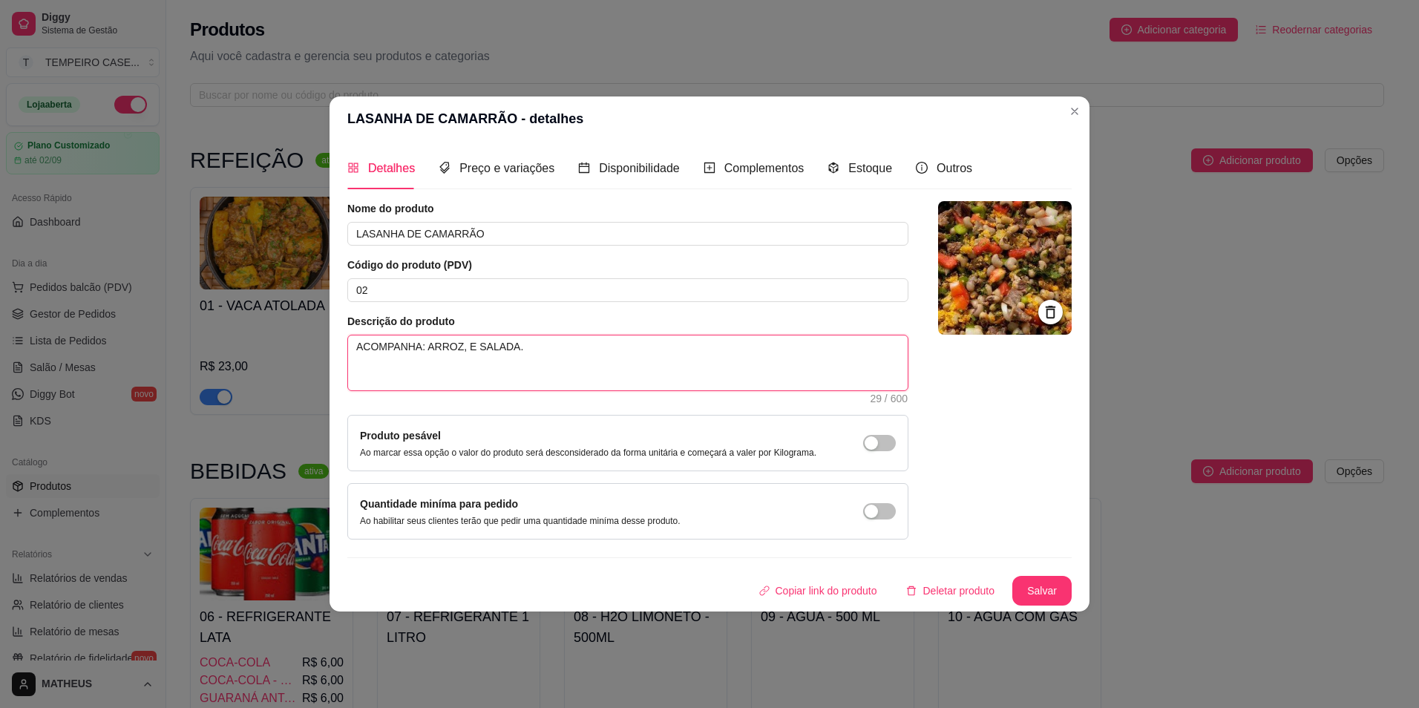
type textarea "ACOMPANHA: ARROZ, E SALADA. F"
type textarea "ACOMPANHA: ARROZ, E SALADA. Fe"
type textarea "ACOMPANHA: ARROZ, E SALADA. Fei"
type textarea "ACOMPANHA: ARROZ, E SALADA. Feij"
type textarea "ACOMPANHA: ARROZ, E SALADA. Feijã"
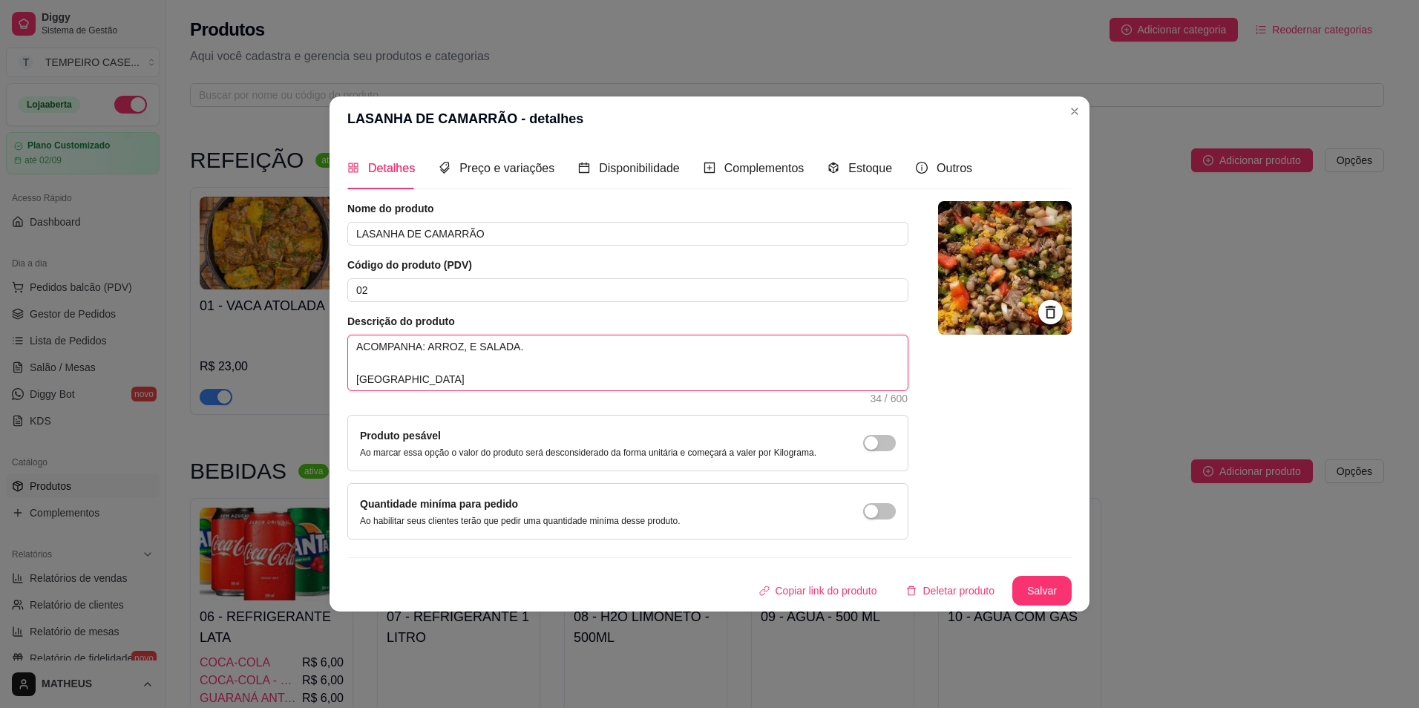
type textarea "ACOMPANHA: ARROZ, E SALADA. Feijão"
type textarea "ACOMPANHA: ARROZ, E SALADA. Feijão o"
type textarea "ACOMPANHA: ARROZ, E SALADA. Feijão op"
type textarea "ACOMPANHA: ARROZ, E SALADA. Feijão opi"
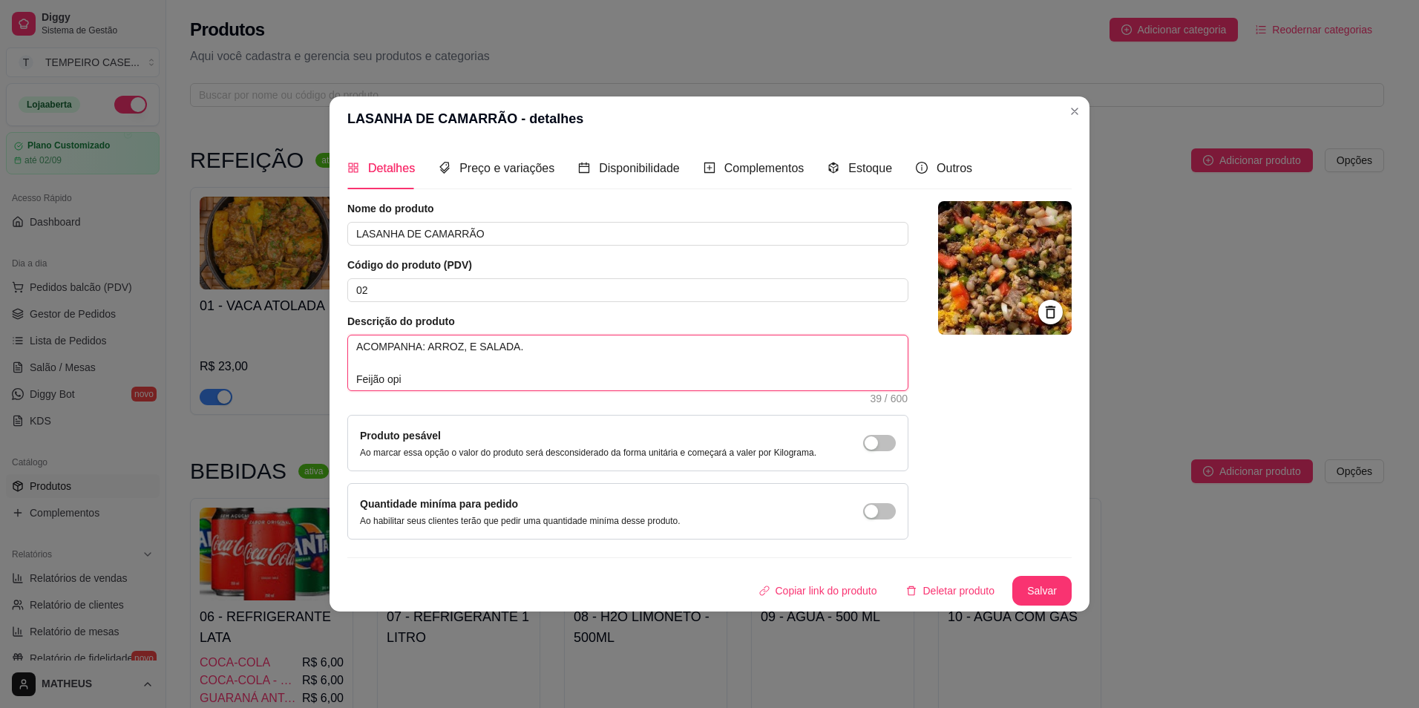
type textarea "ACOMPANHA: ARROZ, E SALADA. Feijão opic"
type textarea "ACOMPANHA: ARROZ, E SALADA. Feijão opici"
type textarea "ACOMPANHA: ARROZ, E SALADA. Feijão opicio"
type textarea "ACOMPANHA: ARROZ, E SALADA. Feijão opicion"
type textarea "ACOMPANHA: ARROZ, E SALADA. Feijão opiciona"
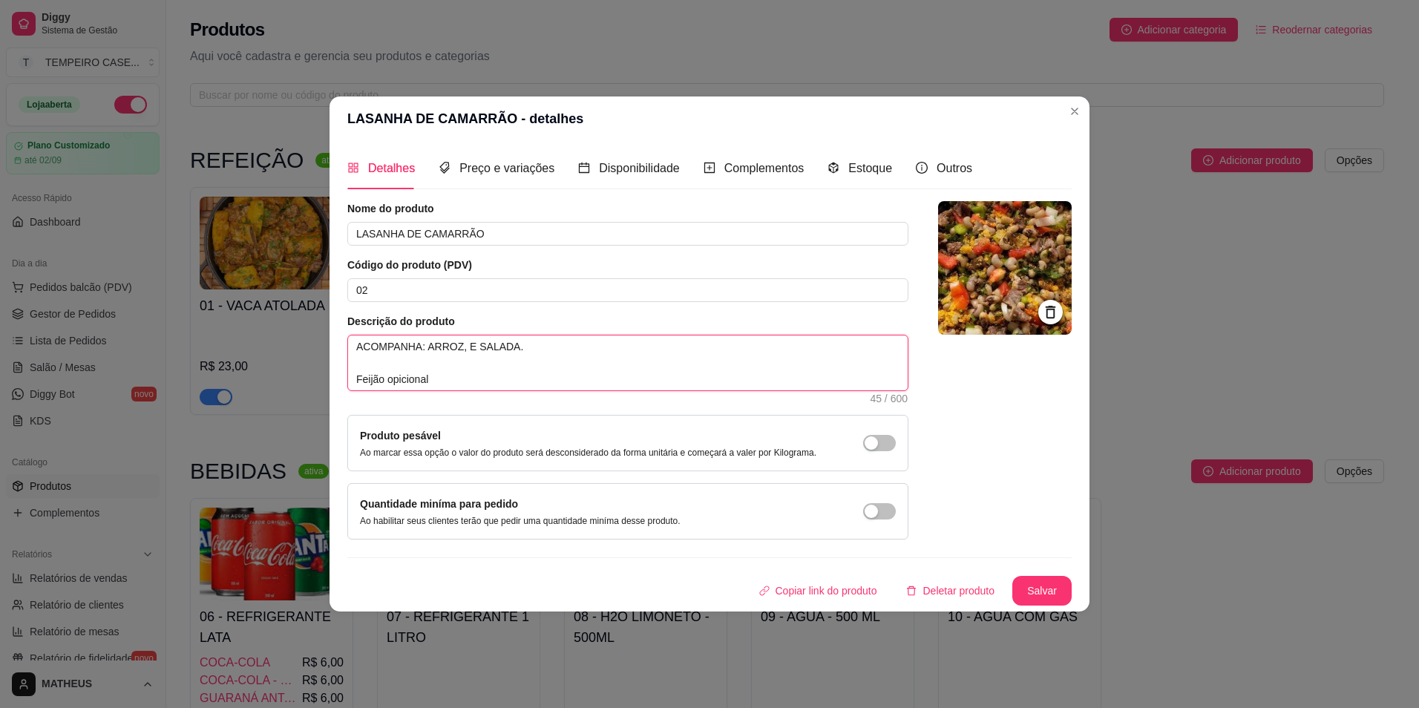
type textarea "ACOMPANHA: ARROZ, E SALADA. Feijão opicional"
drag, startPoint x: 503, startPoint y: 378, endPoint x: 344, endPoint y: 375, distance: 158.8
click at [344, 375] on div "Detalhes Preço e variações Disponibilidade Complementos Estoque Outros Nome do …" at bounding box center [709, 376] width 760 height 470
click at [456, 385] on textarea "ACOMPANHA: ARROZ, E SALADA. Feijão opicional" at bounding box center [627, 362] width 559 height 55
type textarea "ACOMPANHA: ARROZ, E SALADA. Feijão opcional"
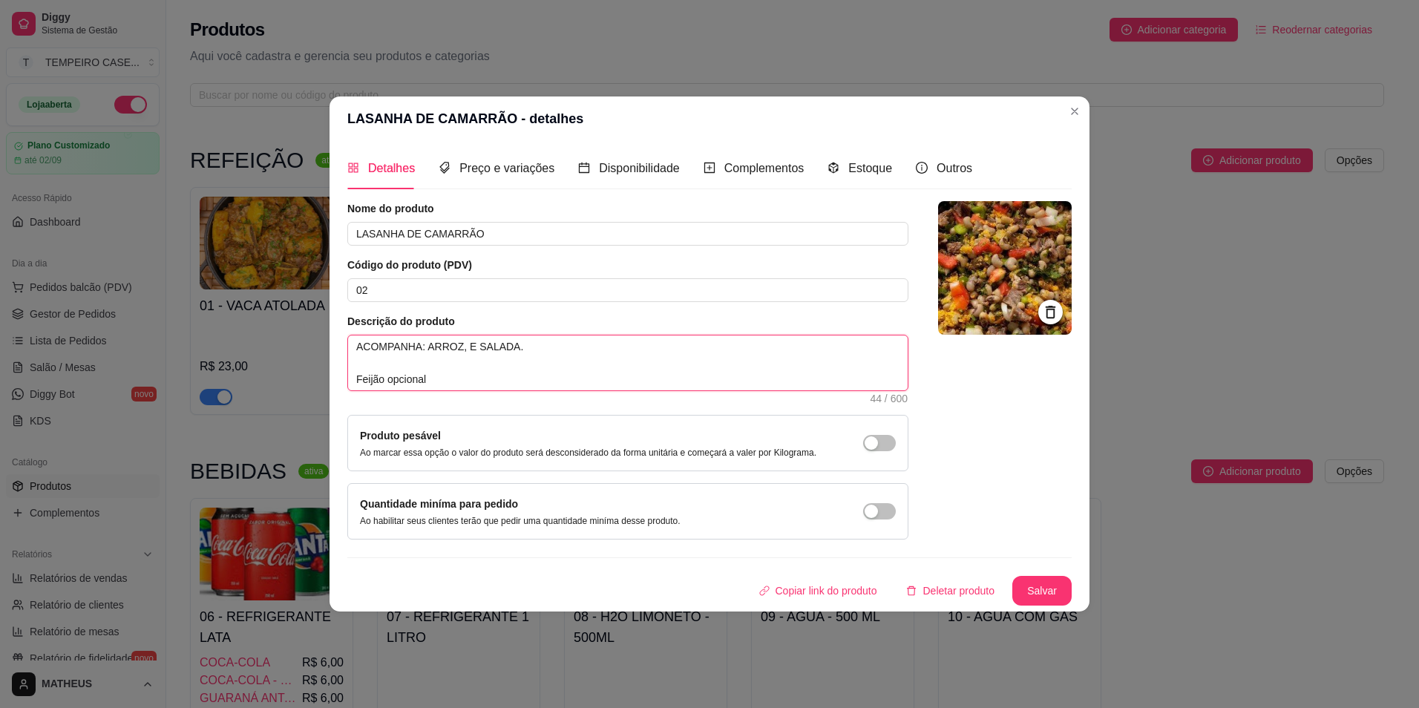
click at [443, 378] on textarea "ACOMPANHA: ARROZ, E SALADA. Feijão opcional" at bounding box center [627, 362] width 559 height 55
type textarea "ACOMPANHA: ARROZ, E SALADA. Feijão opcional,"
type textarea "ACOMPANHA: ARROZ, E SALADA. Feijão opcional, s"
type textarea "ACOMPANHA: ARROZ, E SALADA. Feijão opcional, se"
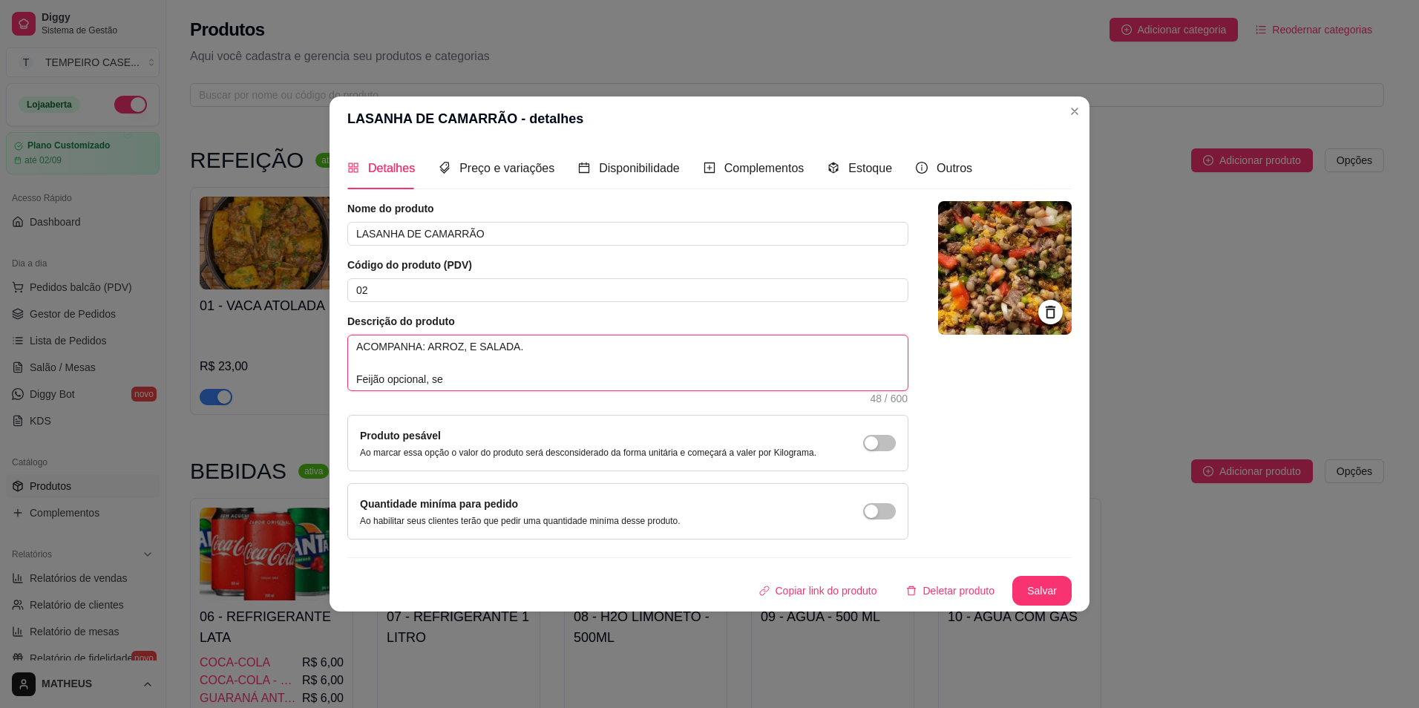
type textarea "ACOMPANHA: ARROZ, E SALADA. Feijão opcional, se"
type textarea "ACOMPANHA: ARROZ, E SALADA. Feijão opcional, se n"
type textarea "ACOMPANHA: ARROZ, E SALADA. Feijão opcional, se nã"
type textarea "ACOMPANHA: ARROZ, E SALADA. Feijão opcional, se não"
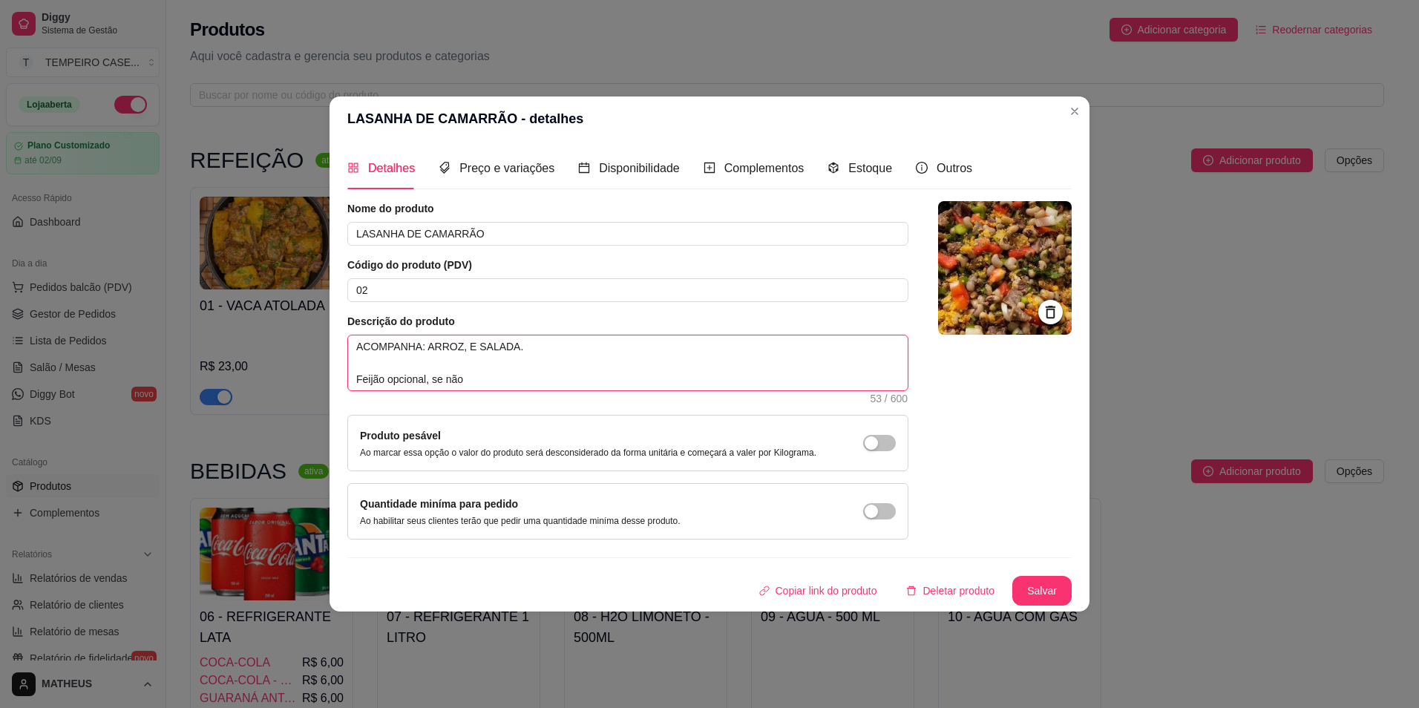
type textarea "ACOMPANHA: ARROZ, E SALADA. Feijão opcional, se não p"
type textarea "ACOMPANHA: ARROZ, E SALADA. Feijão opcional, se não pe"
type textarea "ACOMPANHA: ARROZ, E SALADA. Feijão opcional, se não ped"
type textarea "ACOMPANHA: ARROZ, E SALADA. Feijão opcional, se não pedi"
type textarea "ACOMPANHA: ARROZ, E SALADA. Feijão opcional, se não pedir"
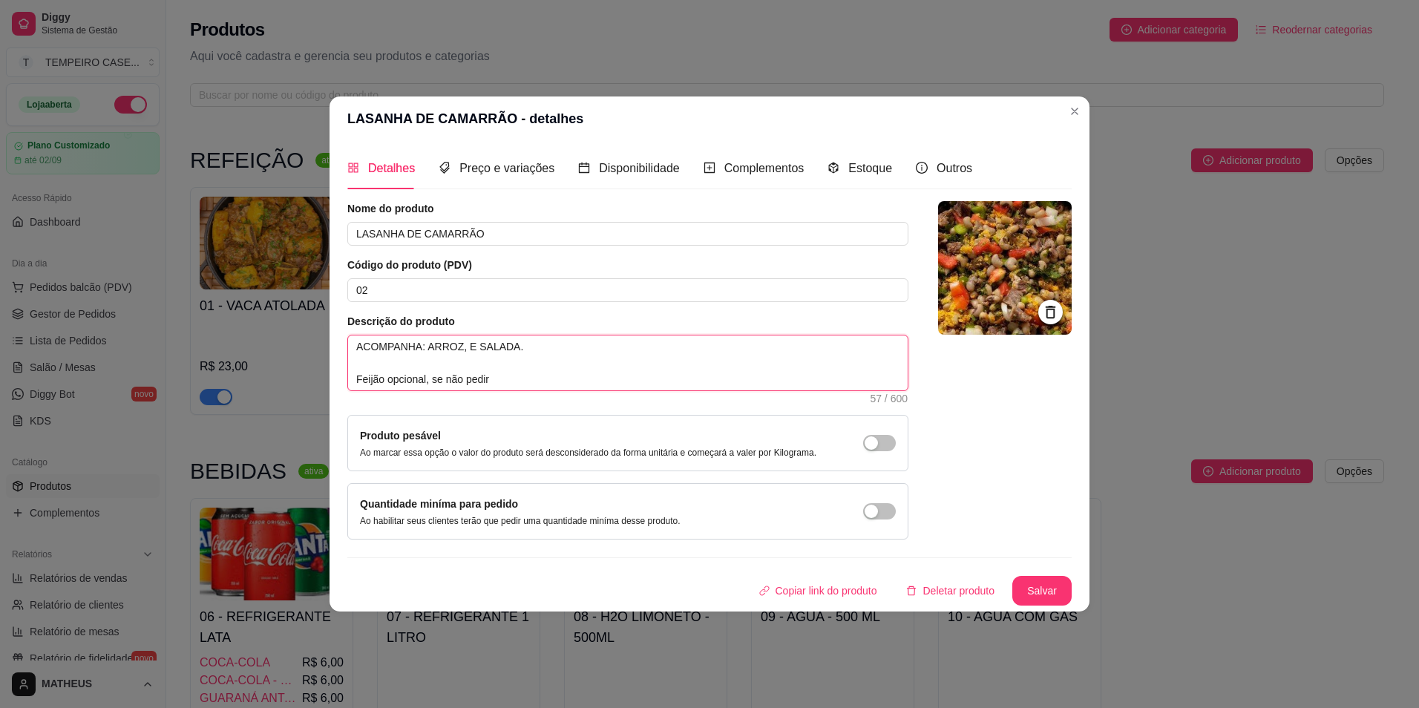
type textarea "ACOMPANHA: ARROZ, E SALADA. Feijão opcional, se não pedir"
type textarea "ACOMPANHA: ARROZ, E SALADA. Feijão opcional, se não pedir n"
type textarea "ACOMPANHA: ARROZ, E SALADA. Feijão opcional, se não pedir nã"
type textarea "ACOMPANHA: ARROZ, E SALADA. Feijão opcional, se não pedir não"
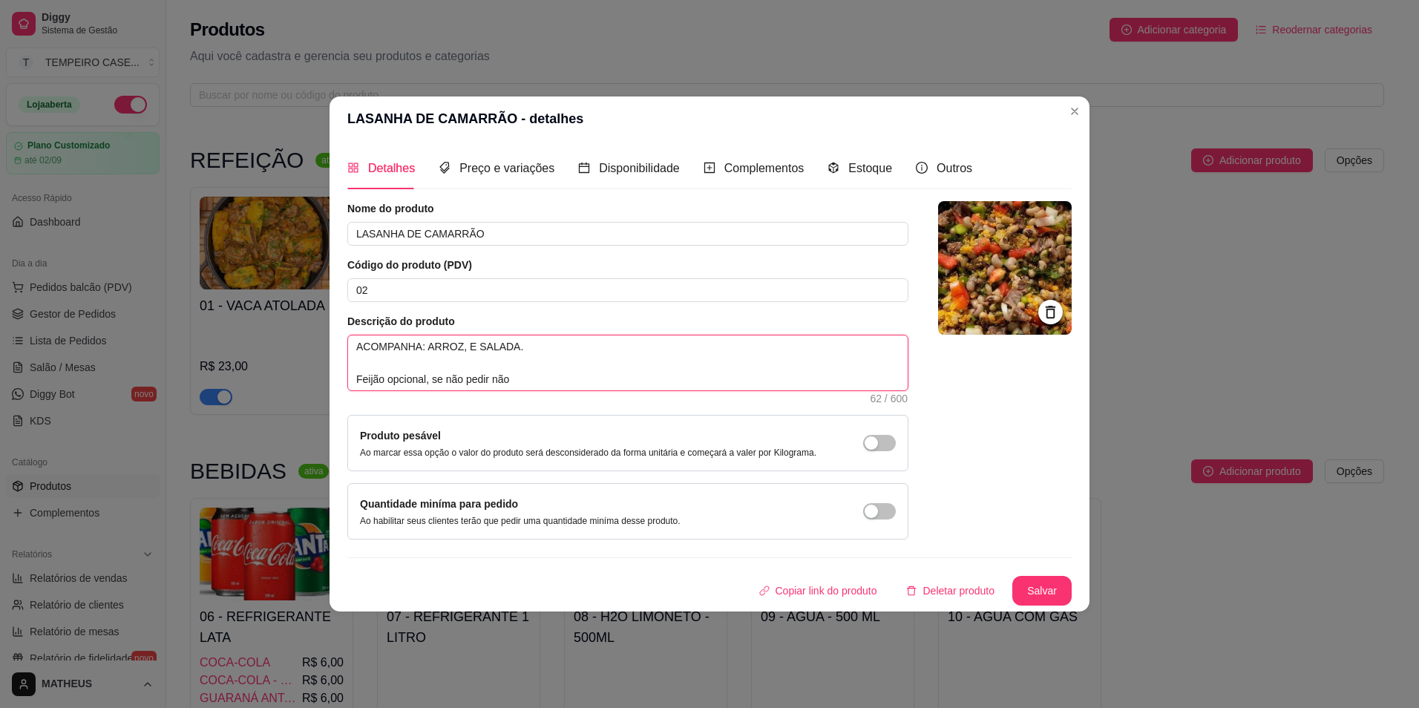
type textarea "ACOMPANHA: ARROZ, E SALADA. Feijão opcional, se não pedir não v"
type textarea "ACOMPANHA: ARROZ, E SALADA. Feijão opcional, se não pedir não va"
type textarea "ACOMPANHA: ARROZ, E SALADA. Feijão opcional, se não pedir não vai"
type textarea "ACOMPANHA: ARROZ, E SALADA. Feijão opcional, se não pedir não vaia"
type textarea "ACOMPANHA: ARROZ, E SALADA. Feijão opcional, se não pedir não vai"
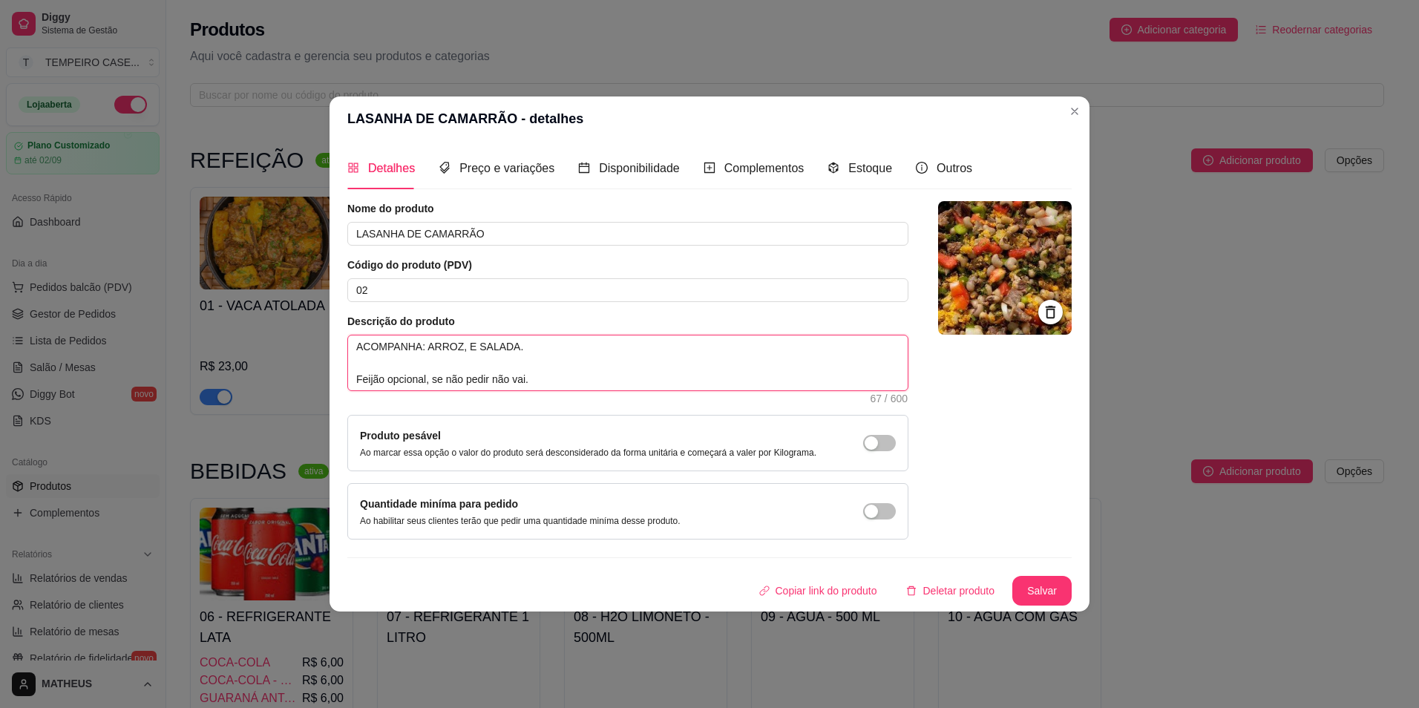
type textarea "ACOMPANHA: ARROZ, E SALADA. Feijão opcional, se não pedir não vai."
click at [1003, 219] on img at bounding box center [1005, 268] width 134 height 134
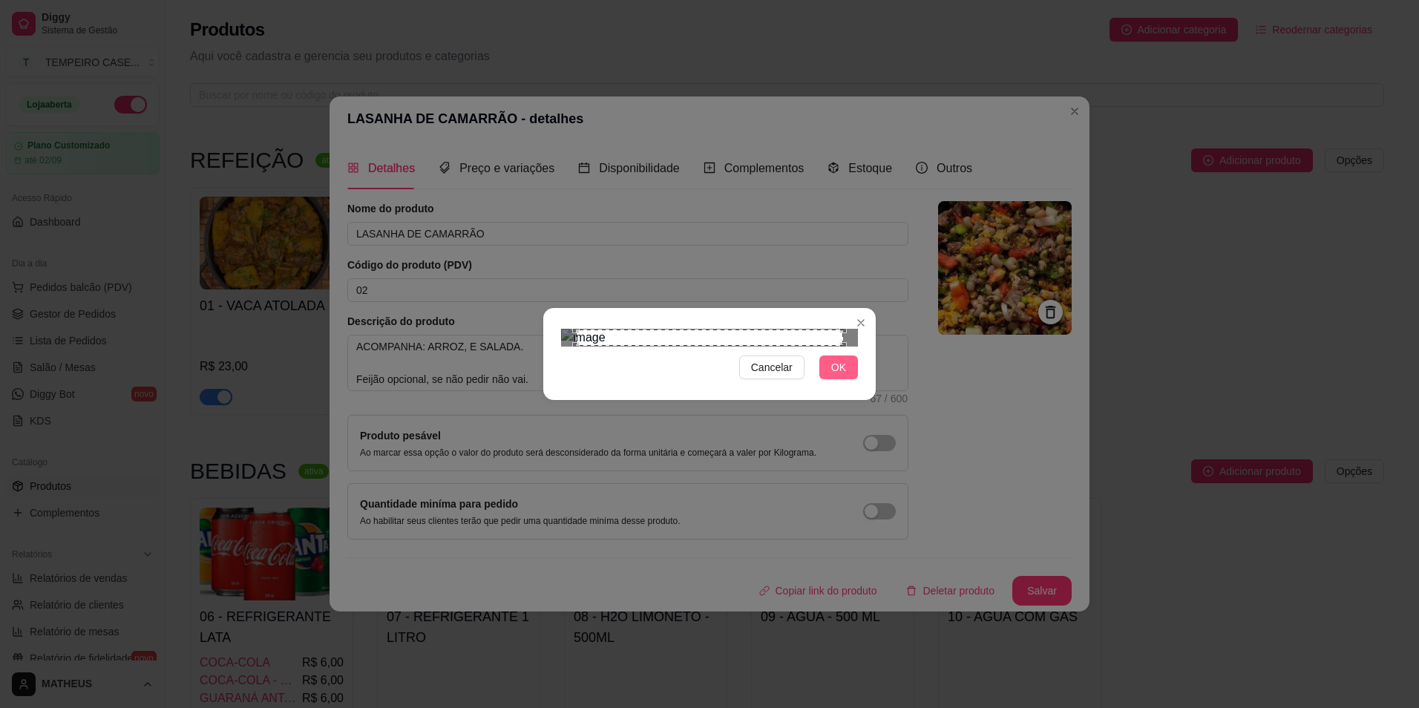
click at [835, 375] on span "OK" at bounding box center [838, 367] width 15 height 16
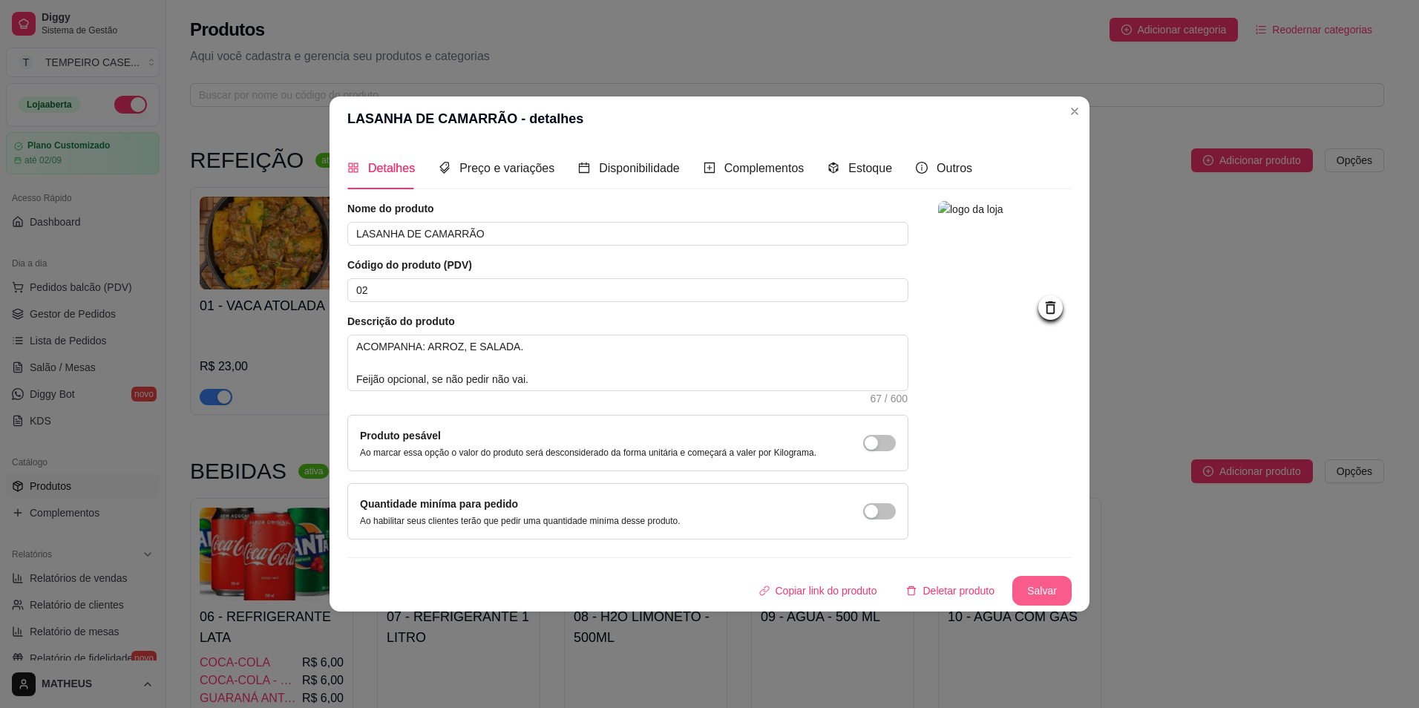
click at [1036, 588] on button "Salvar" at bounding box center [1041, 591] width 59 height 30
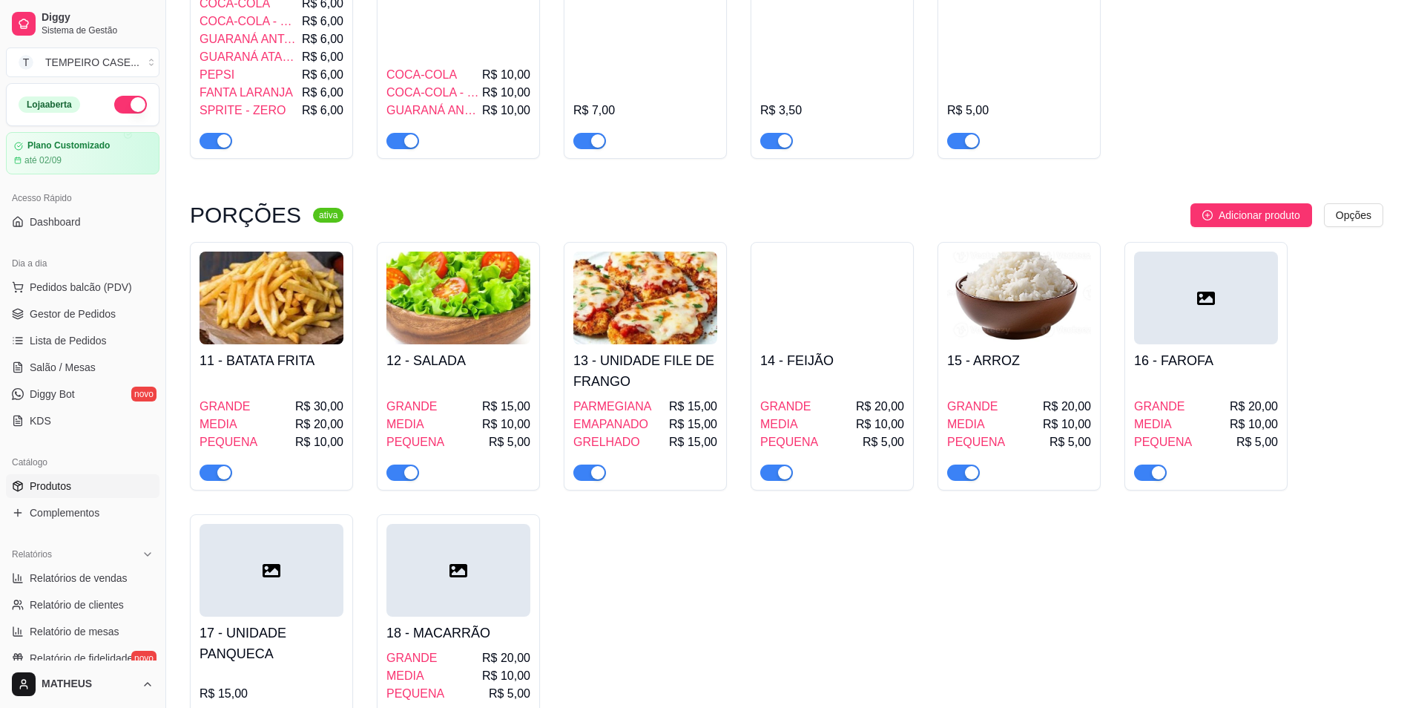
scroll to position [890, 0]
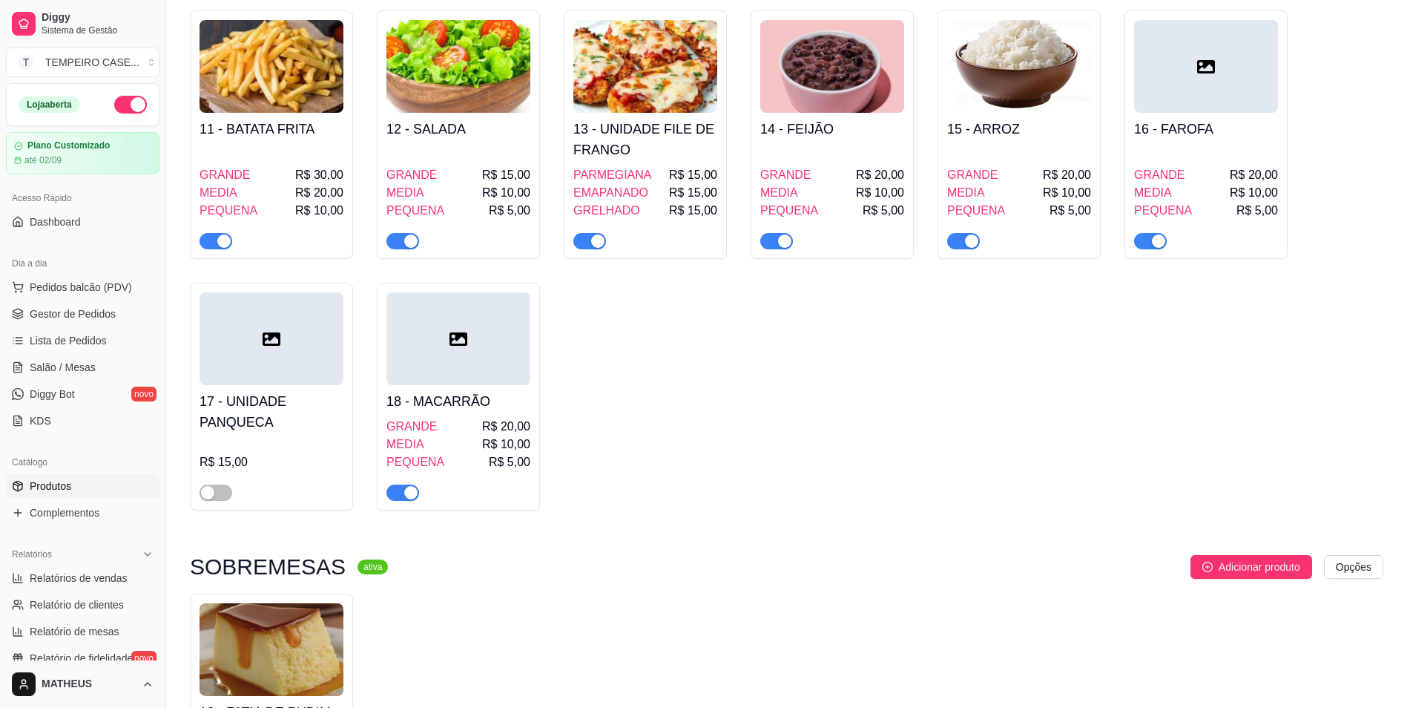
click at [264, 415] on h4 "17 - UNIDADE PANQUECA" at bounding box center [272, 412] width 144 height 42
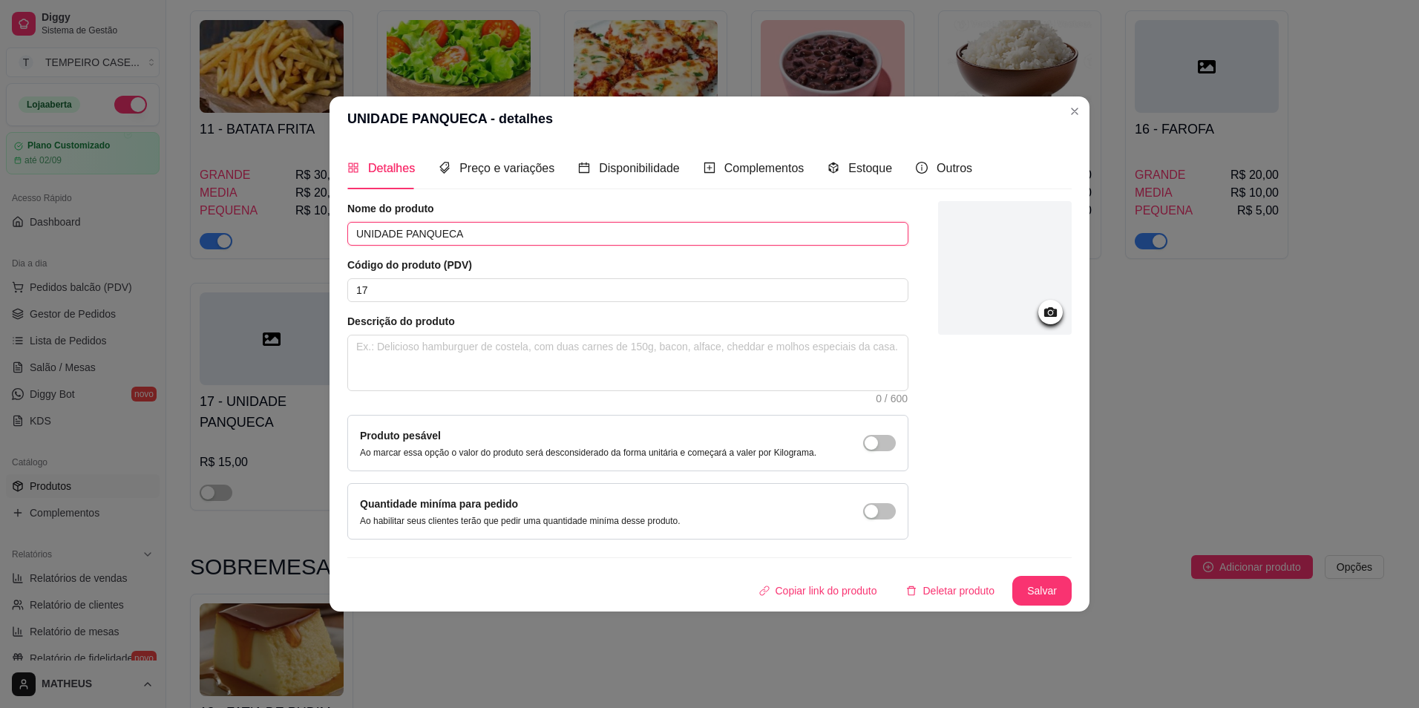
click at [463, 237] on input "UNIDADE PANQUECA" at bounding box center [627, 234] width 561 height 24
drag, startPoint x: 463, startPoint y: 237, endPoint x: 427, endPoint y: 234, distance: 36.5
click at [427, 234] on input "UNIDADE PANQUECA" at bounding box center [627, 234] width 561 height 24
type input "UNIDADE LASANHA DE CAMARRÃO"
click at [972, 260] on div at bounding box center [1005, 268] width 134 height 134
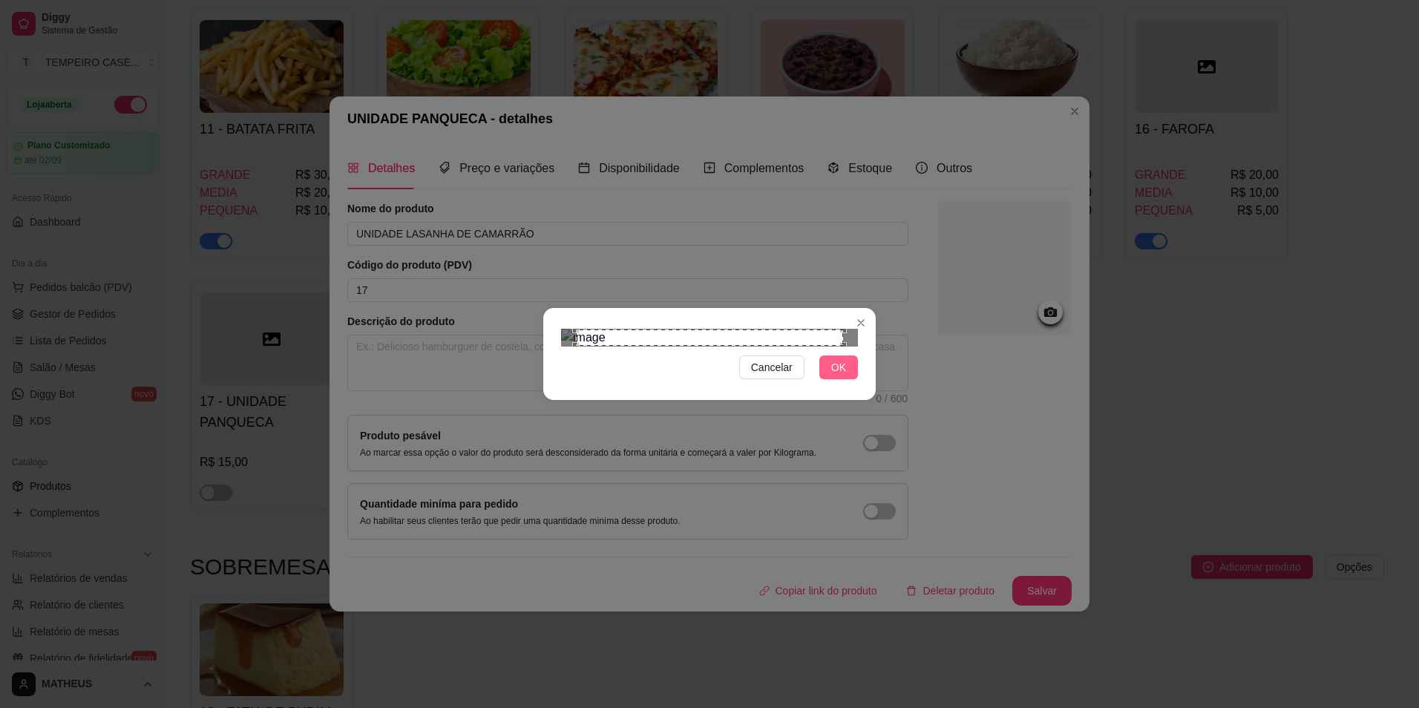
click at [833, 375] on span "OK" at bounding box center [838, 367] width 15 height 16
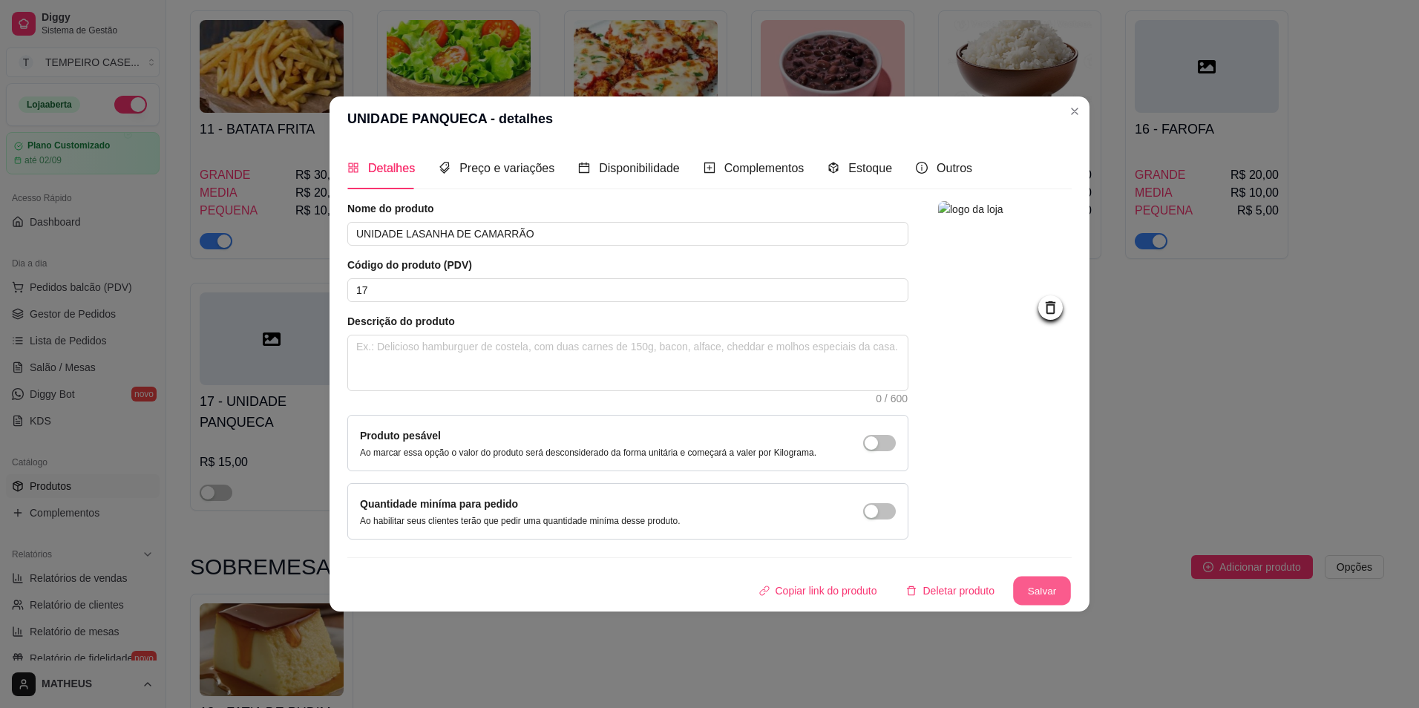
click at [1038, 591] on button "Salvar" at bounding box center [1042, 590] width 58 height 29
click at [1038, 591] on div "Copiar link do produto Deletar produto Salvar" at bounding box center [709, 591] width 724 height 30
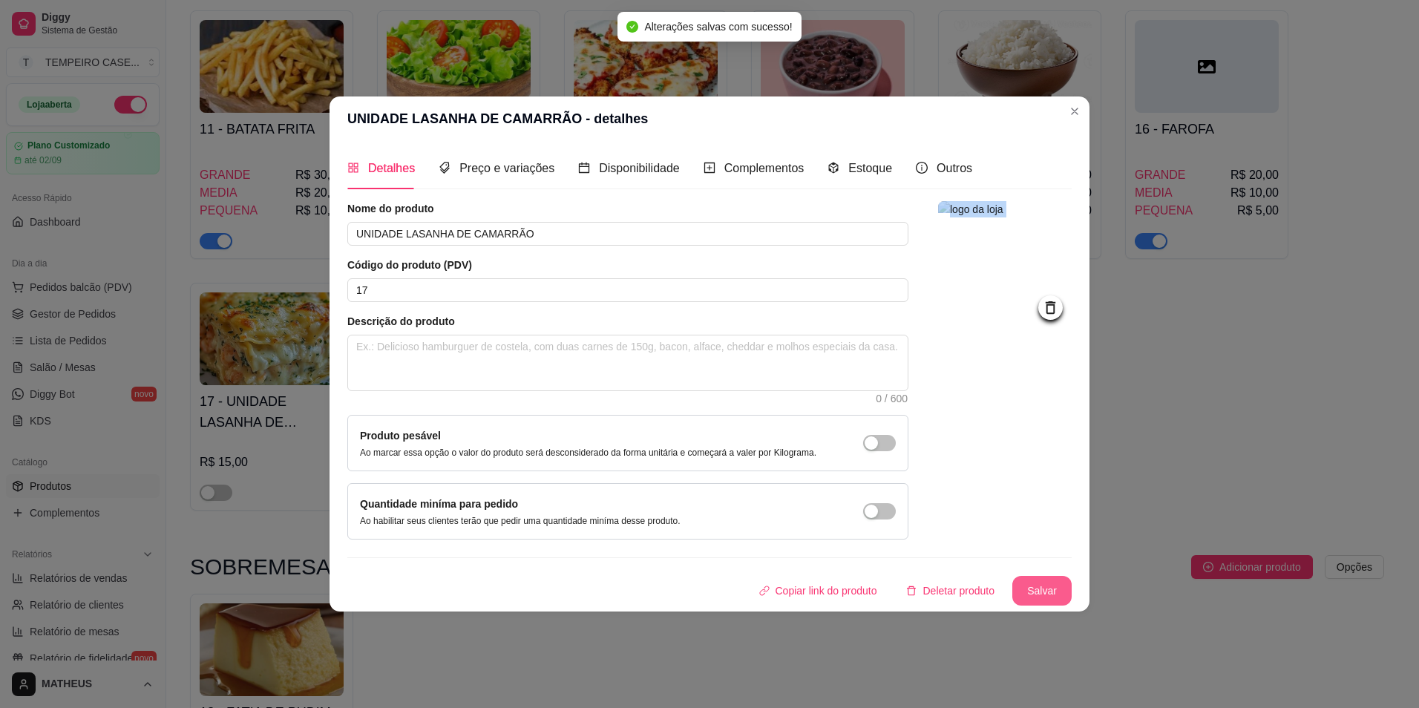
drag, startPoint x: 1038, startPoint y: 591, endPoint x: 1025, endPoint y: 379, distance: 212.6
click at [1014, 406] on div at bounding box center [1005, 370] width 134 height 338
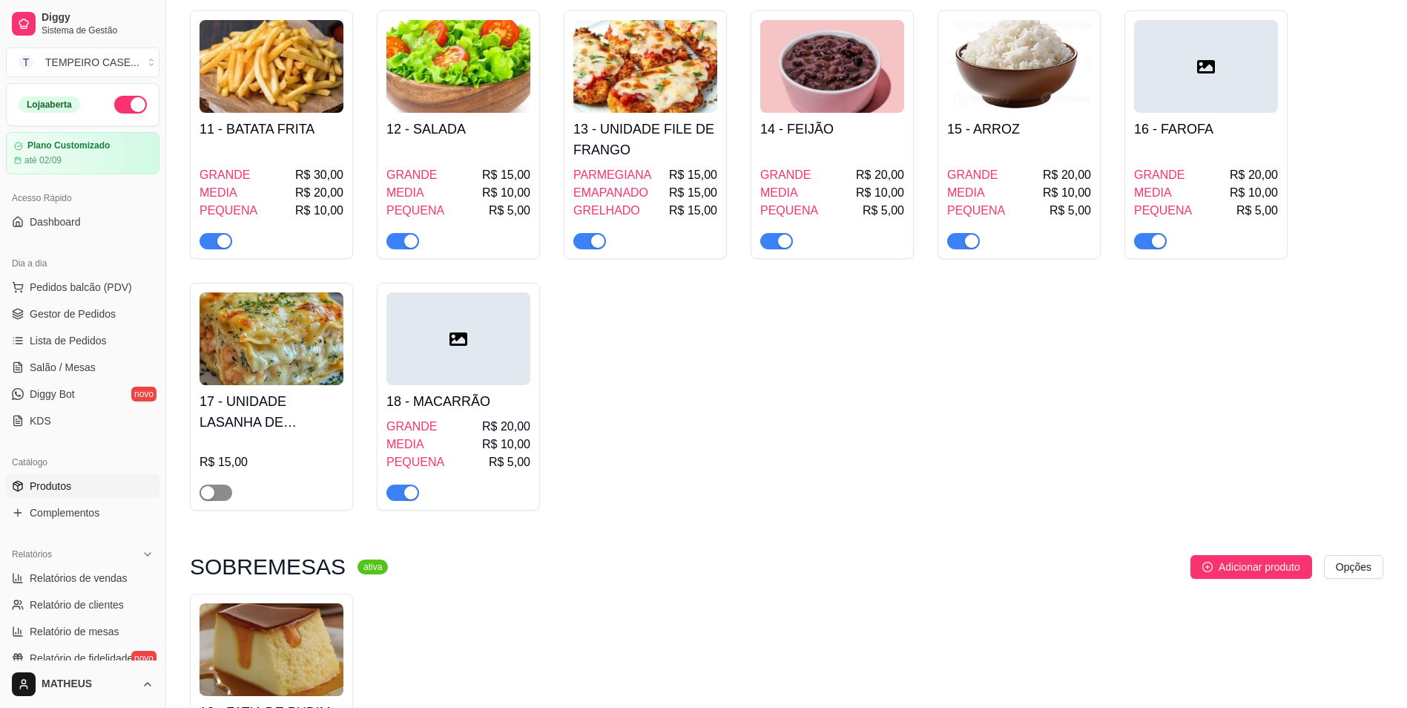
click at [215, 499] on span "button" at bounding box center [216, 492] width 33 height 16
drag, startPoint x: 273, startPoint y: 411, endPoint x: 285, endPoint y: 411, distance: 11.9
click at [285, 411] on h4 "17 - UNIDADE LASANHA DE CAMARRÃO" at bounding box center [272, 412] width 144 height 42
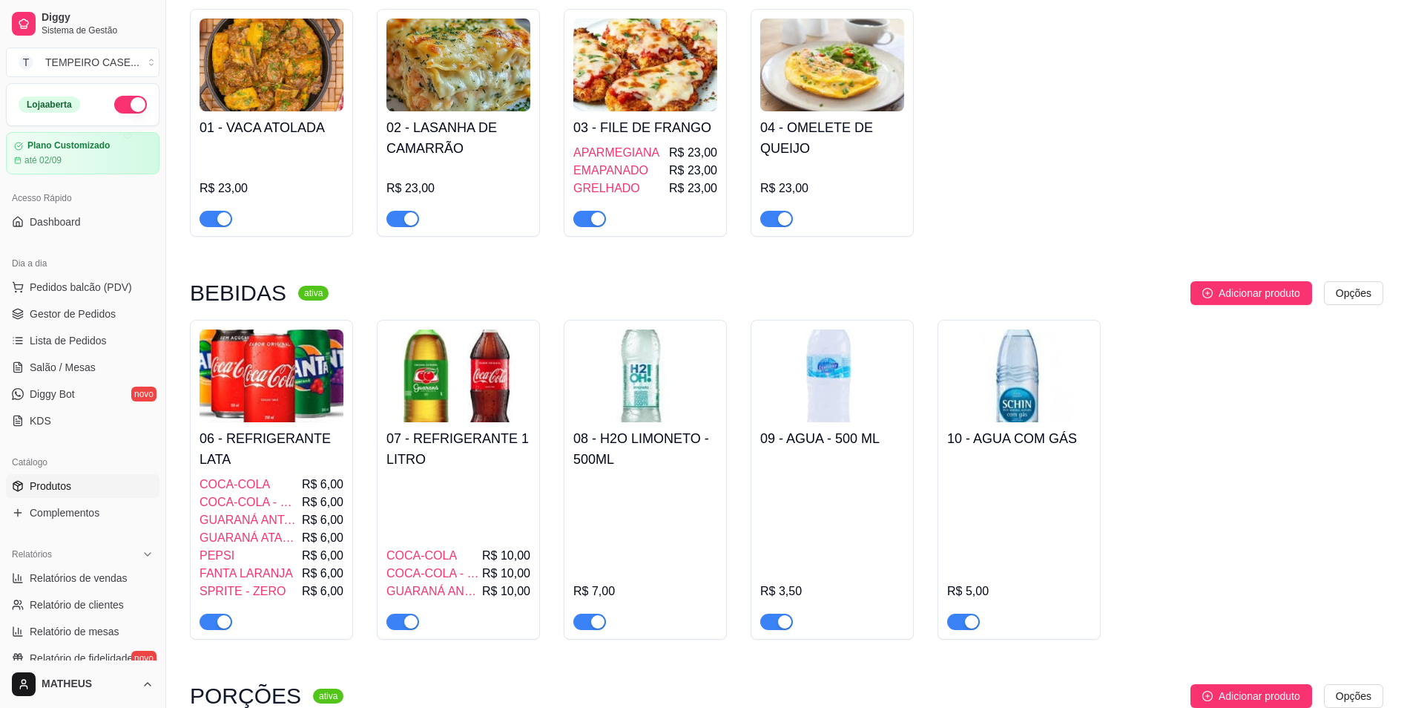
scroll to position [0, 0]
